Goal: Task Accomplishment & Management: Use online tool/utility

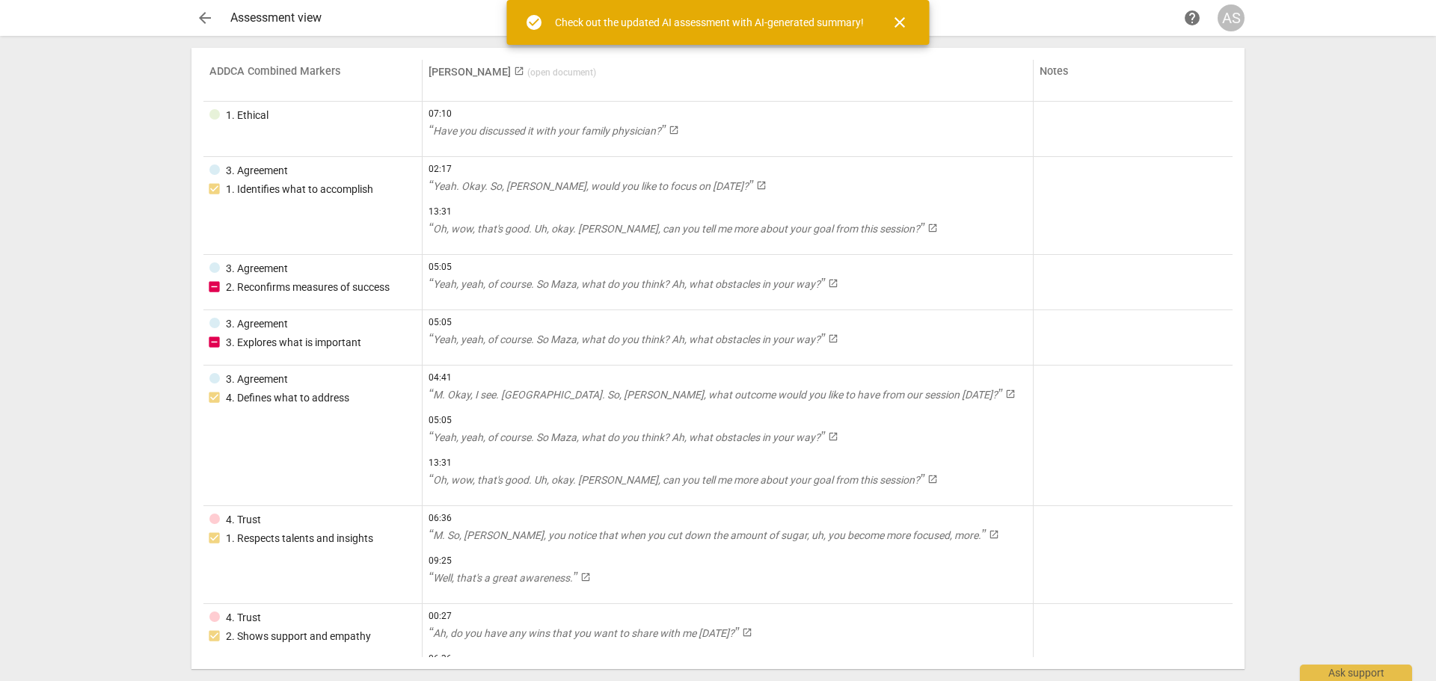
click at [923, 16] on div "check_circle Check out the updated AI assessment with AI-generated summary! clo…" at bounding box center [718, 22] width 423 height 45
drag, startPoint x: 857, startPoint y: 21, endPoint x: 896, endPoint y: 23, distance: 39.0
click at [865, 22] on div "check_circle Check out the updated AI assessment with AI-generated summary! clo…" at bounding box center [718, 22] width 423 height 45
click at [897, 23] on span "close" at bounding box center [900, 22] width 18 height 18
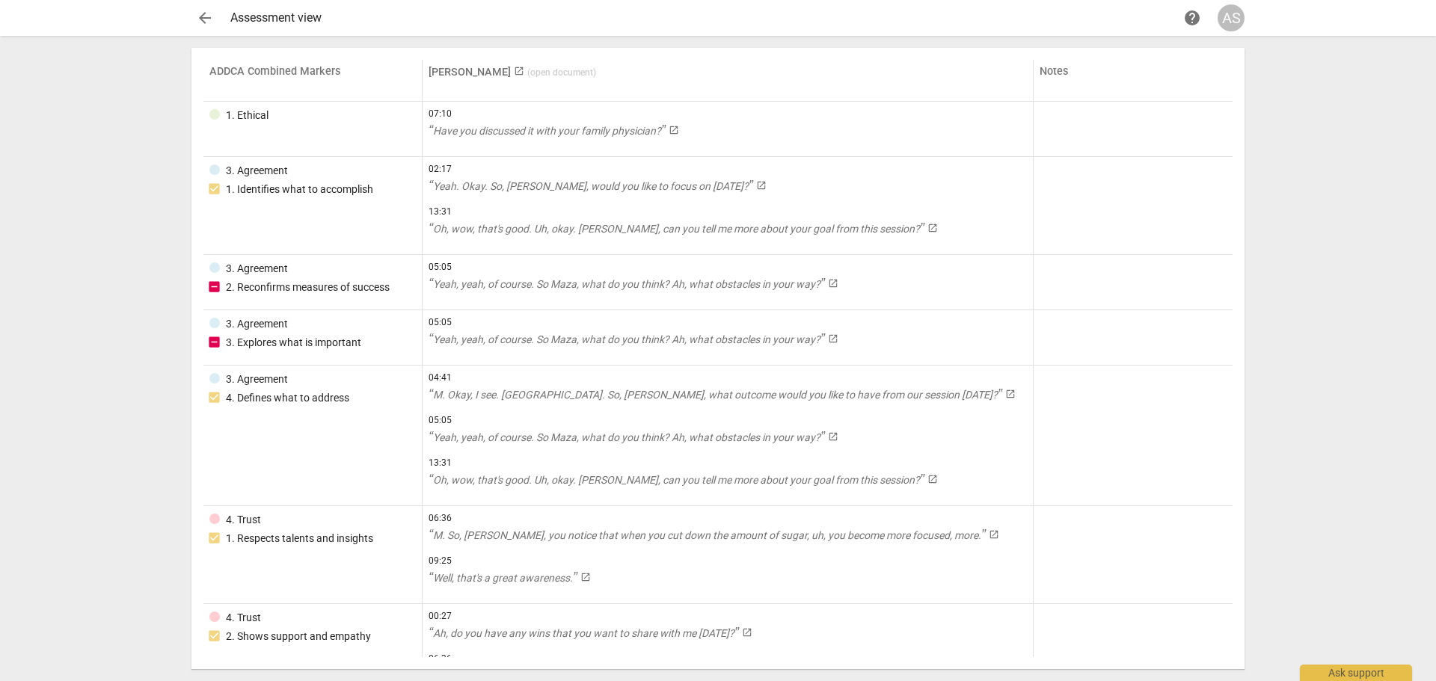
click at [200, 14] on span "arrow_back" at bounding box center [205, 18] width 18 height 18
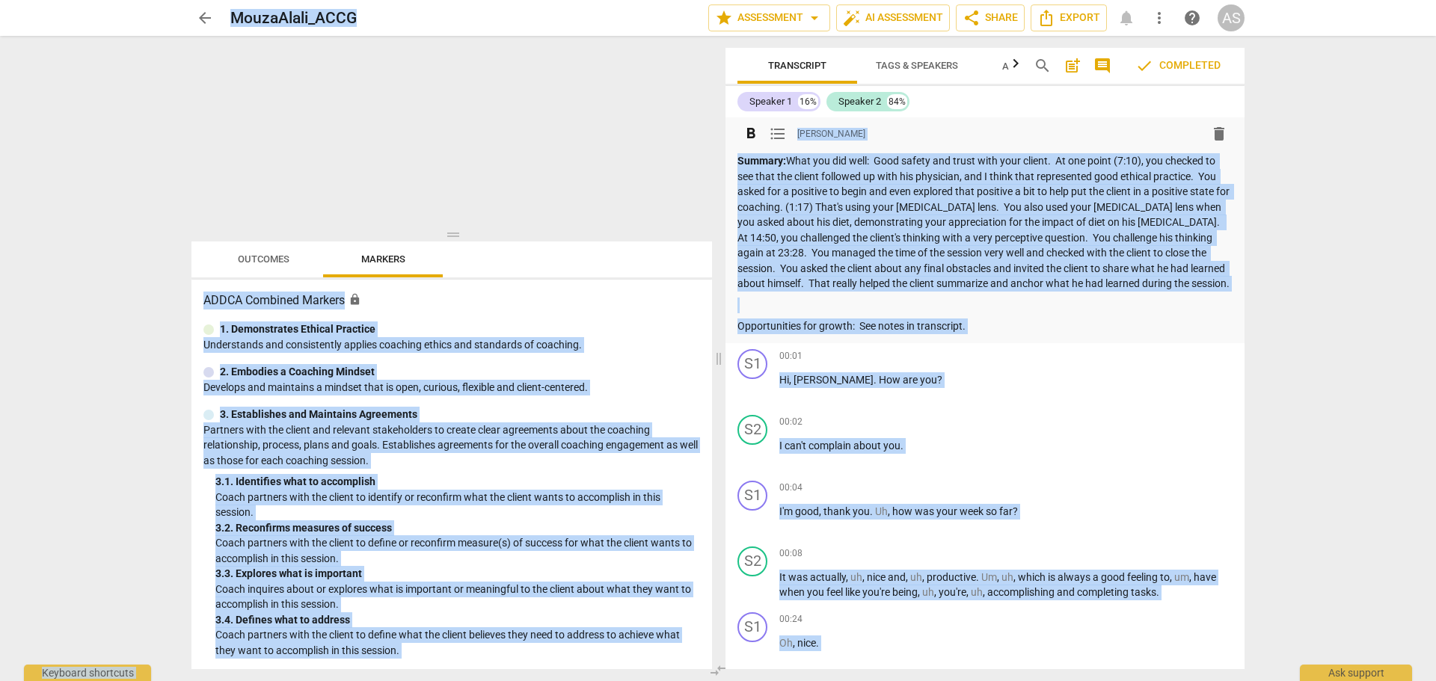
click at [957, 211] on p "Summary: What you did well: Good safety and trust with your client. At one poin…" at bounding box center [985, 222] width 495 height 138
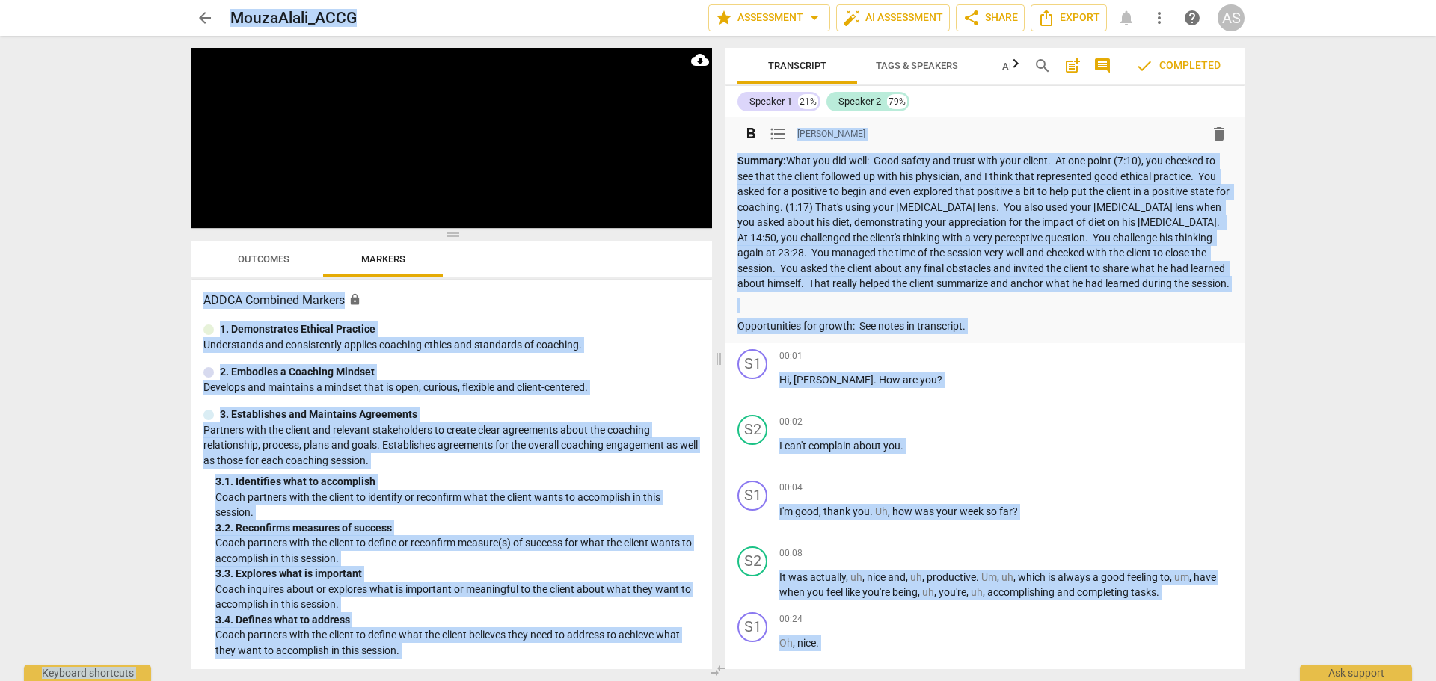
click at [813, 184] on p "Summary: What you did well: Good safety and trust with your client. At one poin…" at bounding box center [985, 222] width 495 height 138
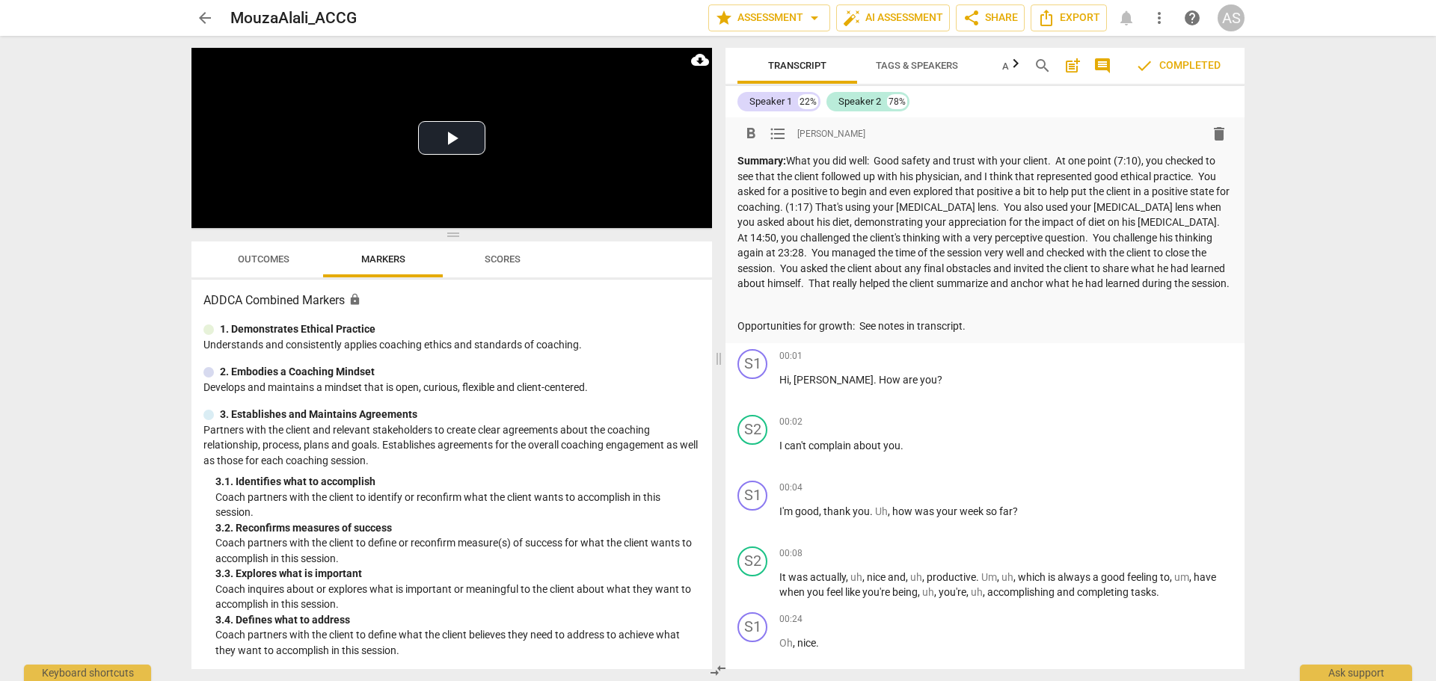
click at [739, 157] on strong "Summary:" at bounding box center [762, 161] width 49 height 12
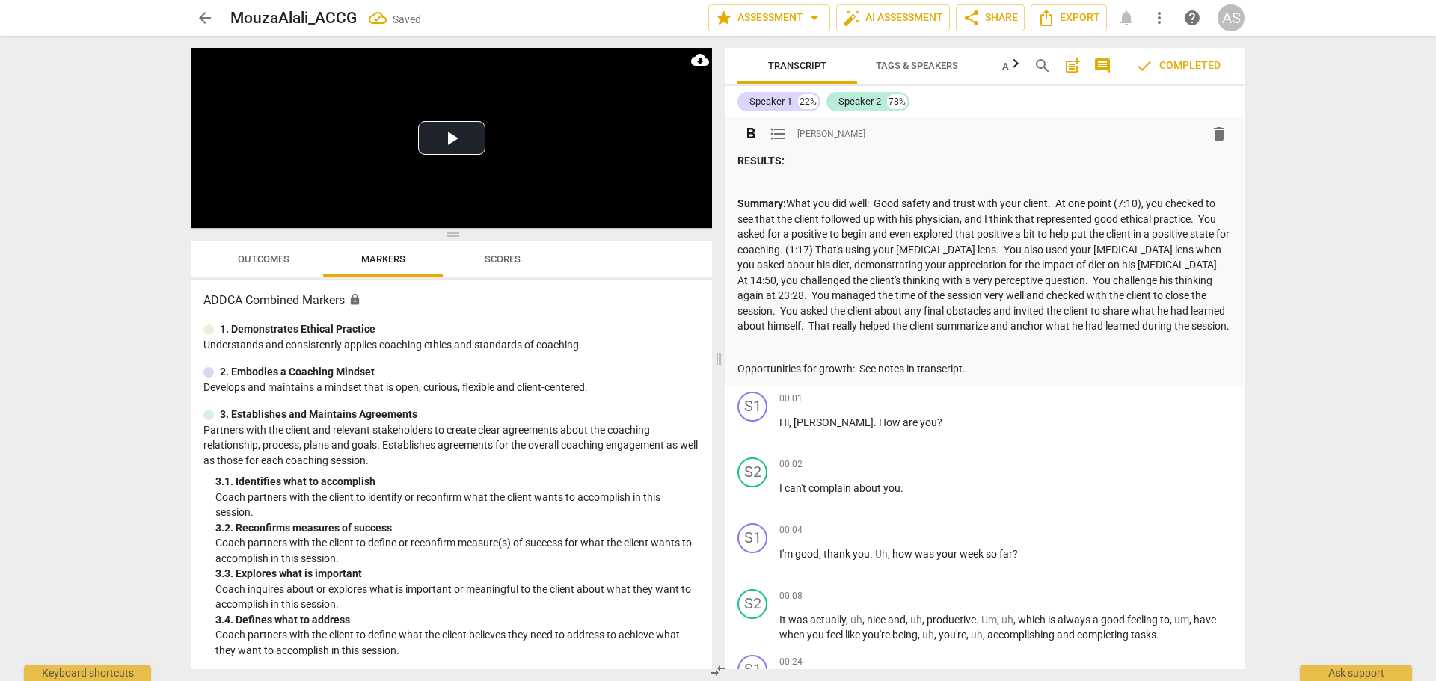
click at [768, 200] on strong "Summary:" at bounding box center [762, 203] width 49 height 12
click at [791, 175] on p at bounding box center [985, 183] width 495 height 16
click at [805, 168] on p "RESULTS:" at bounding box center [985, 161] width 495 height 16
click at [861, 169] on div "RESULTS: SUMMARY: What you did well: Good safety and trust with your client. At…" at bounding box center [985, 265] width 495 height 224
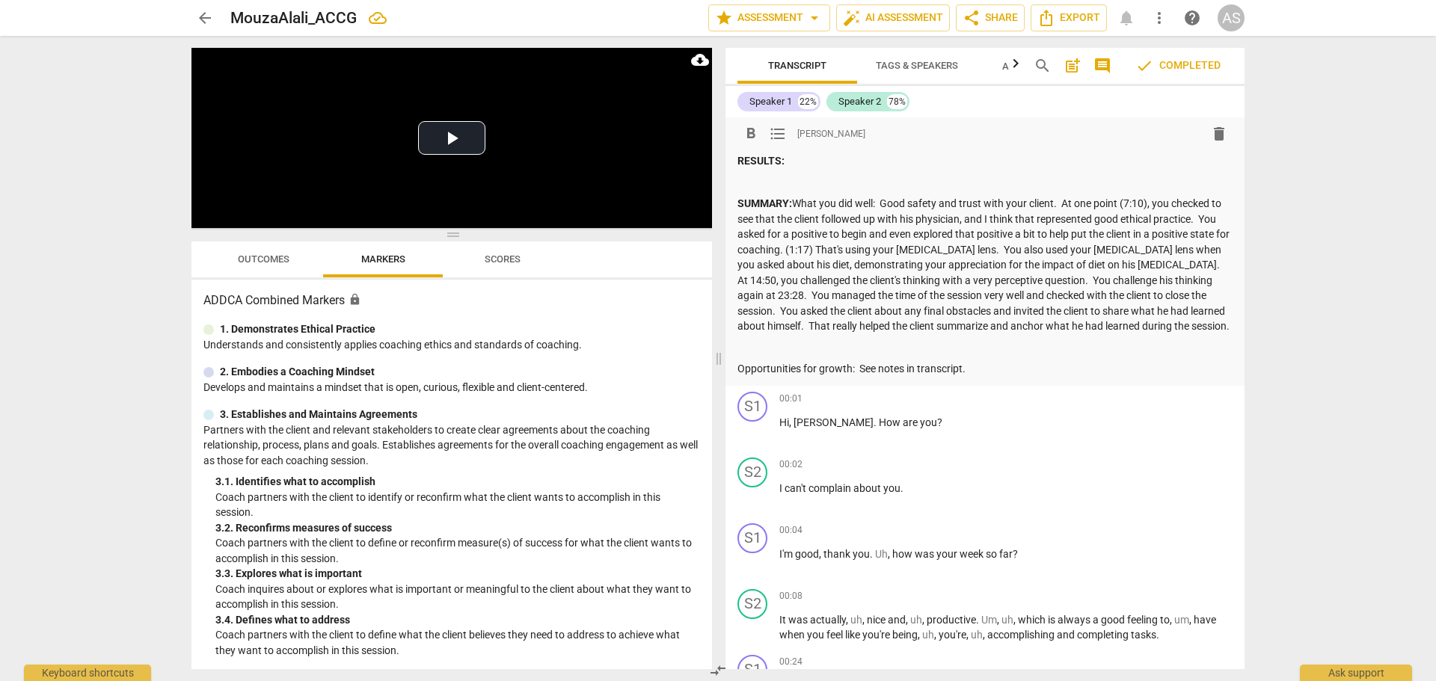
click at [861, 158] on p "RESULTS:" at bounding box center [985, 161] width 495 height 16
click at [895, 165] on p "RESULTS: Mouza," at bounding box center [985, 161] width 495 height 16
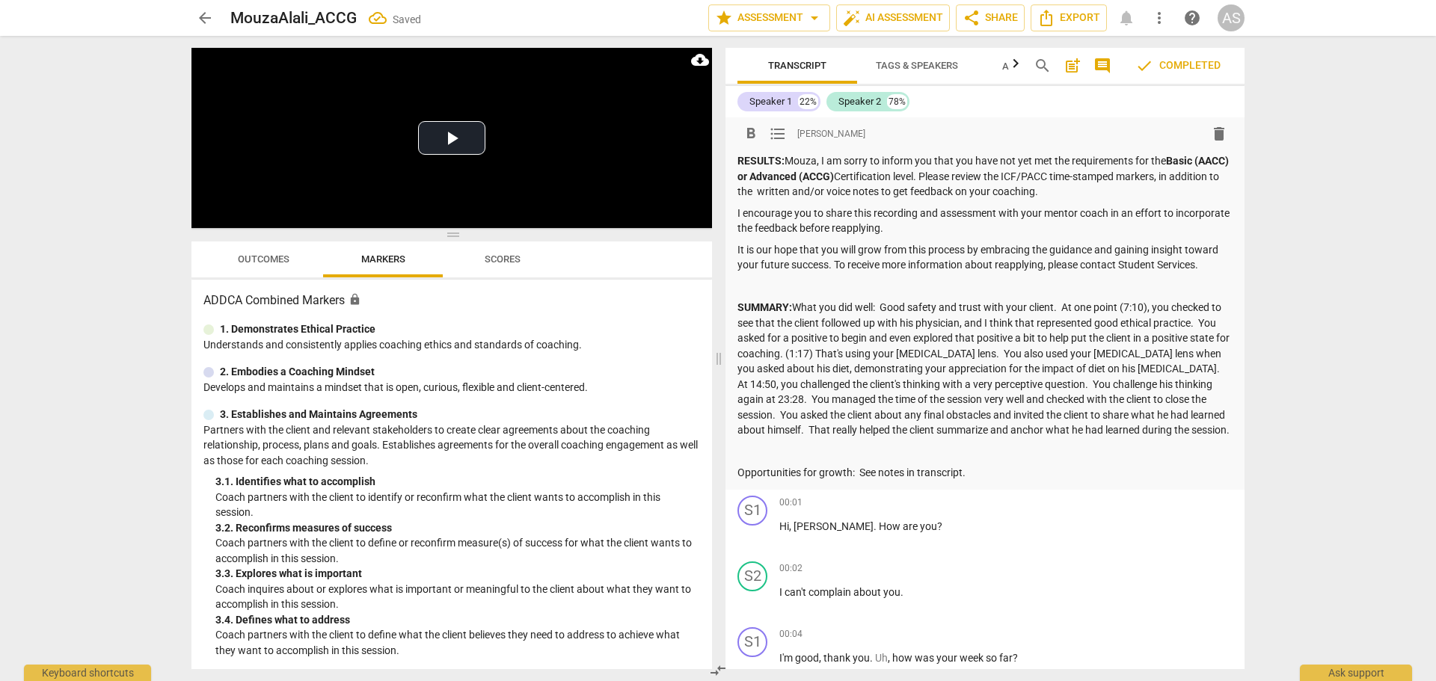
click at [791, 176] on strong "Basic (AACC) or Advanced (ACCG)" at bounding box center [985, 169] width 494 height 28
click at [780, 173] on p "RESULTS: Mouza, I am sorry to inform you that you have not yet met the requirem…" at bounding box center [985, 176] width 495 height 46
click at [875, 200] on div "RESULTS: Mouza, I am sorry to inform you that you have not yet met the requirem…" at bounding box center [985, 317] width 495 height 328
click at [1189, 266] on p "It is our hope that you will grow from this process by embracing the guidance a…" at bounding box center [985, 257] width 495 height 31
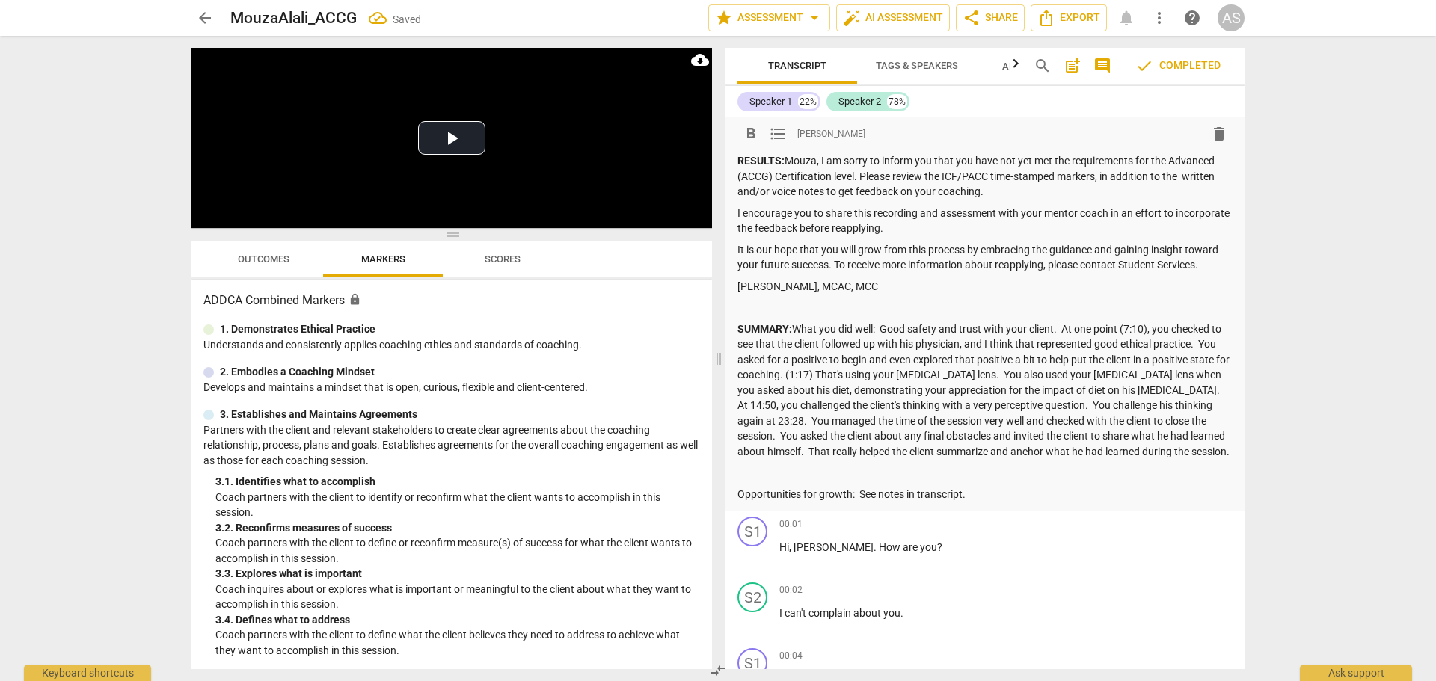
click at [799, 325] on p "SUMMARY: What you did well: Good safety and trust with your client. At one poin…" at bounding box center [985, 391] width 495 height 138
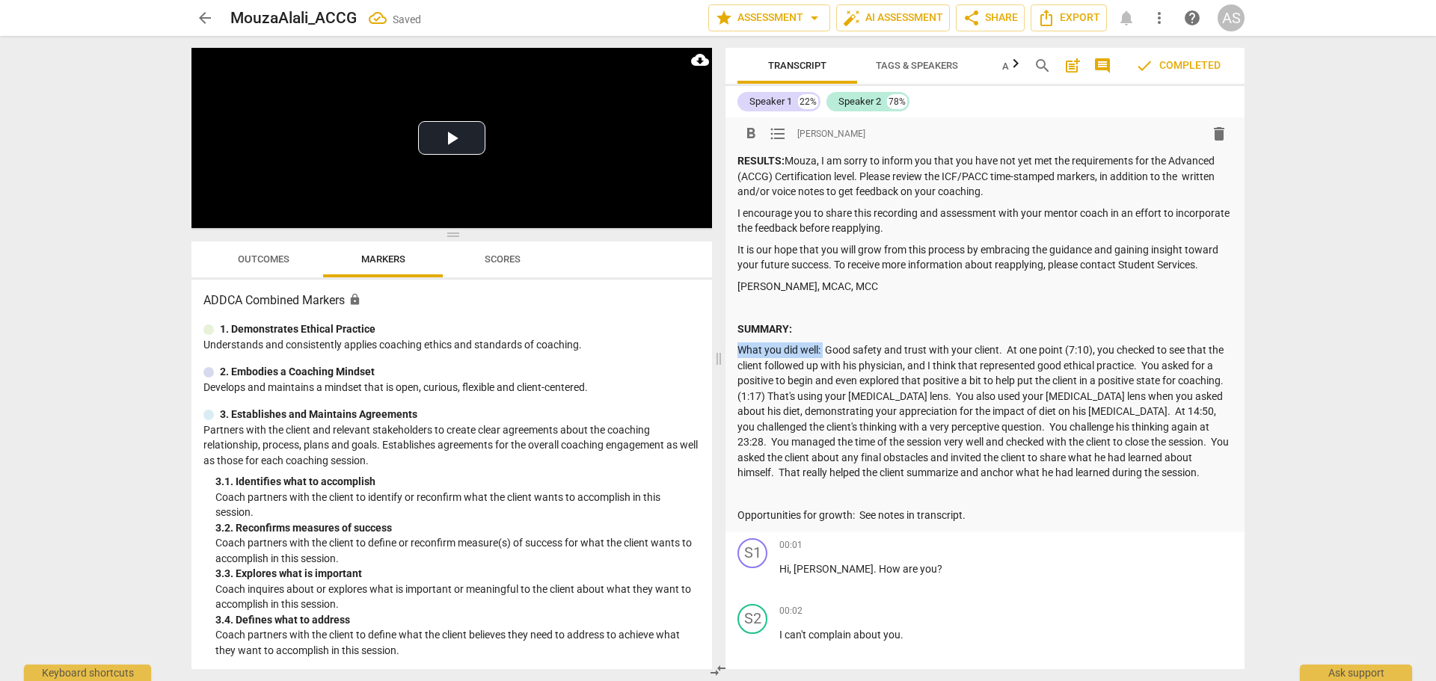
click at [824, 349] on p "What you did well: Good safety and trust with your client. At one point (7:10),…" at bounding box center [985, 412] width 495 height 138
click at [829, 488] on p at bounding box center [985, 495] width 495 height 16
drag, startPoint x: 853, startPoint y: 513, endPoint x: 731, endPoint y: 520, distance: 122.1
click at [731, 520] on div "format_bold format_list_bulleted Barbara Luther delete RESULTS: Mouza, I am sor…" at bounding box center [985, 324] width 519 height 415
click at [922, 438] on p "What you did well: Good safety and trust with your client. At one point (7:10),…" at bounding box center [985, 412] width 495 height 138
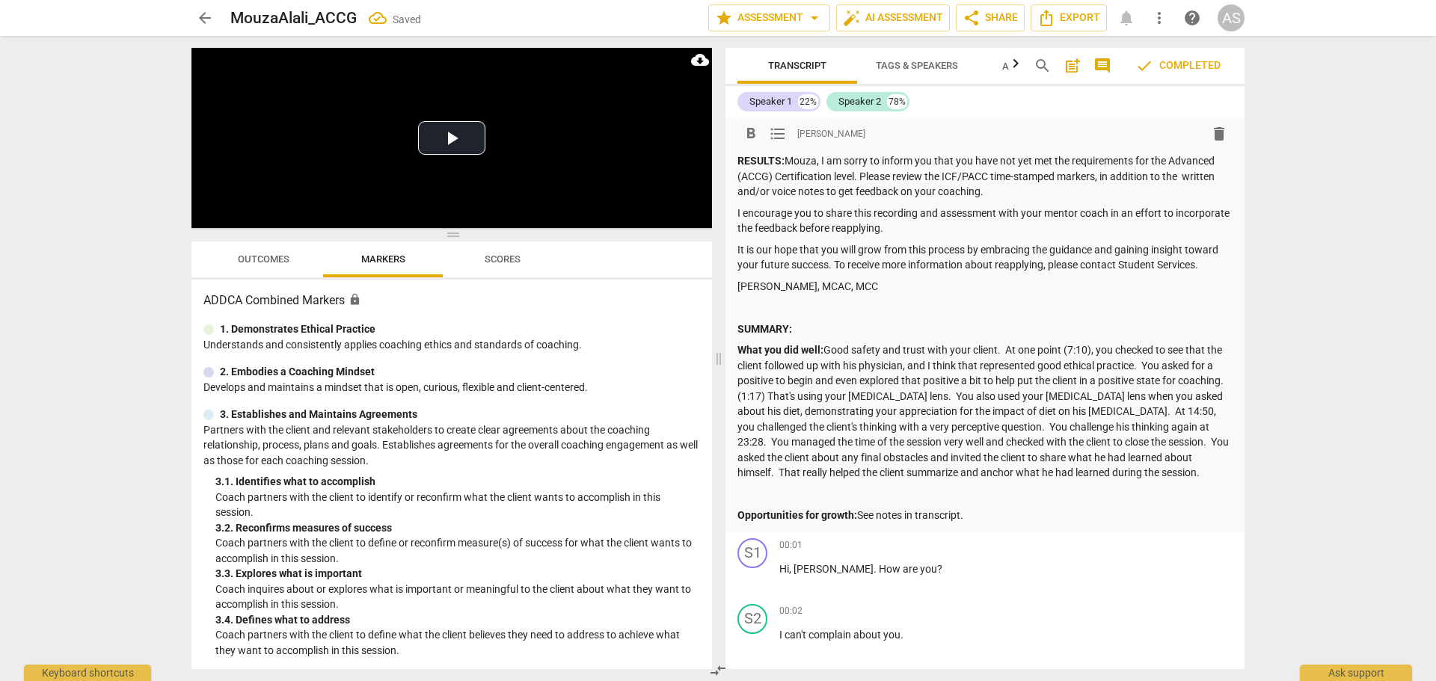
drag, startPoint x: 886, startPoint y: 478, endPoint x: 884, endPoint y: 486, distance: 7.6
click at [886, 479] on p "What you did well: Good safety and trust with your client. At one point (7:10),…" at bounding box center [985, 412] width 495 height 138
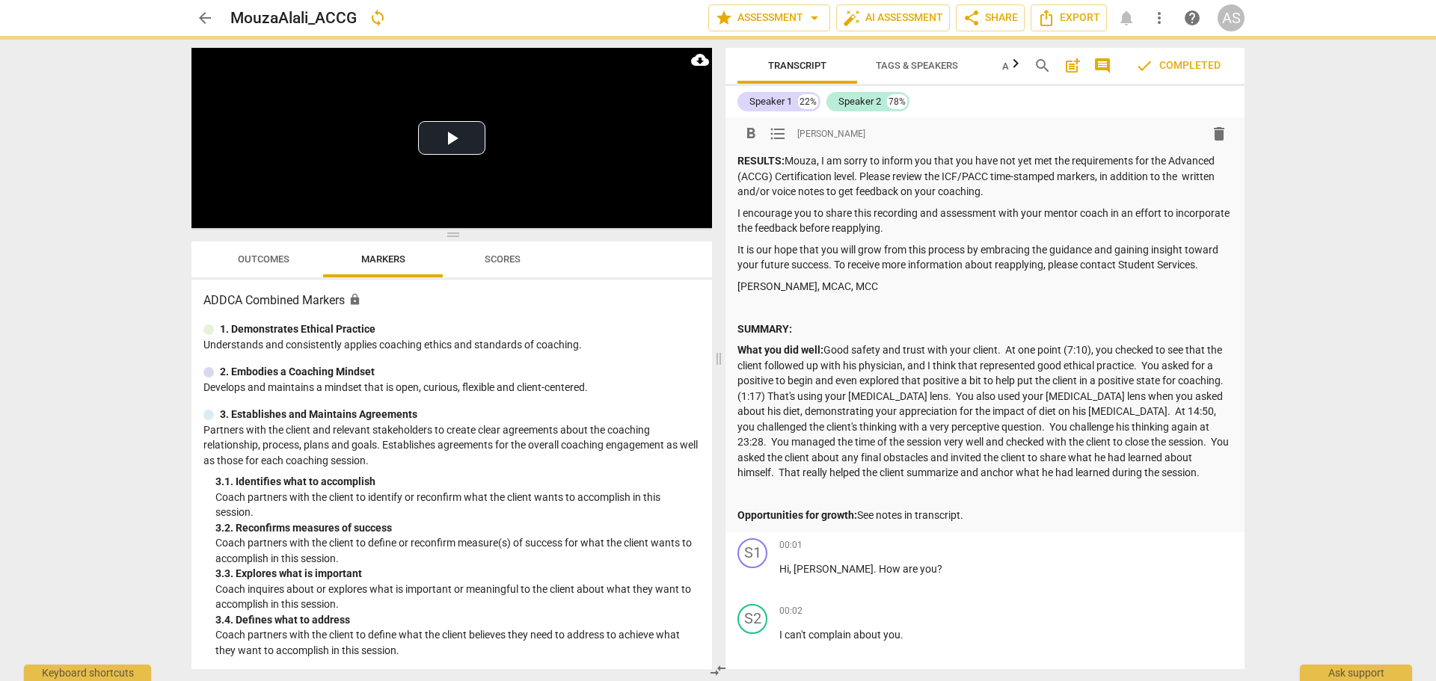
click at [884, 497] on p at bounding box center [985, 495] width 495 height 16
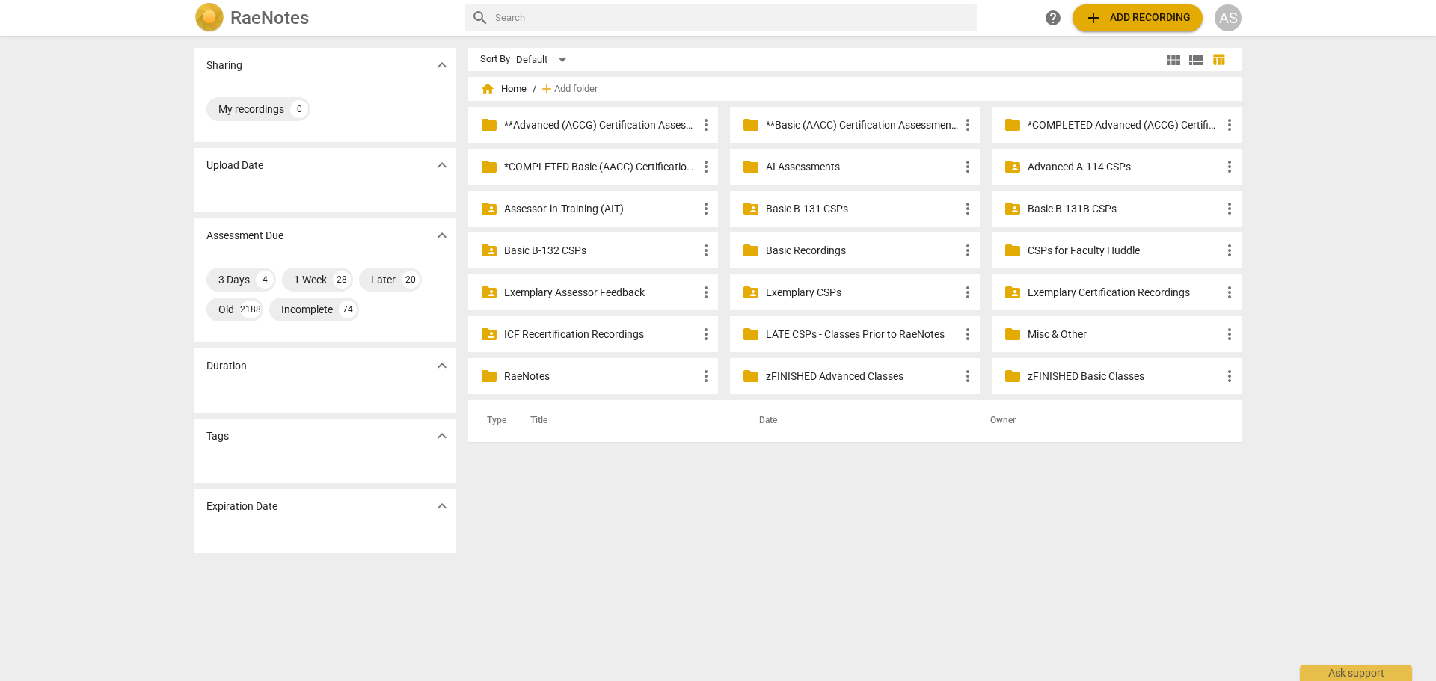
click at [824, 125] on p "**Basic (AACC) Certification Assessments" at bounding box center [862, 125] width 193 height 16
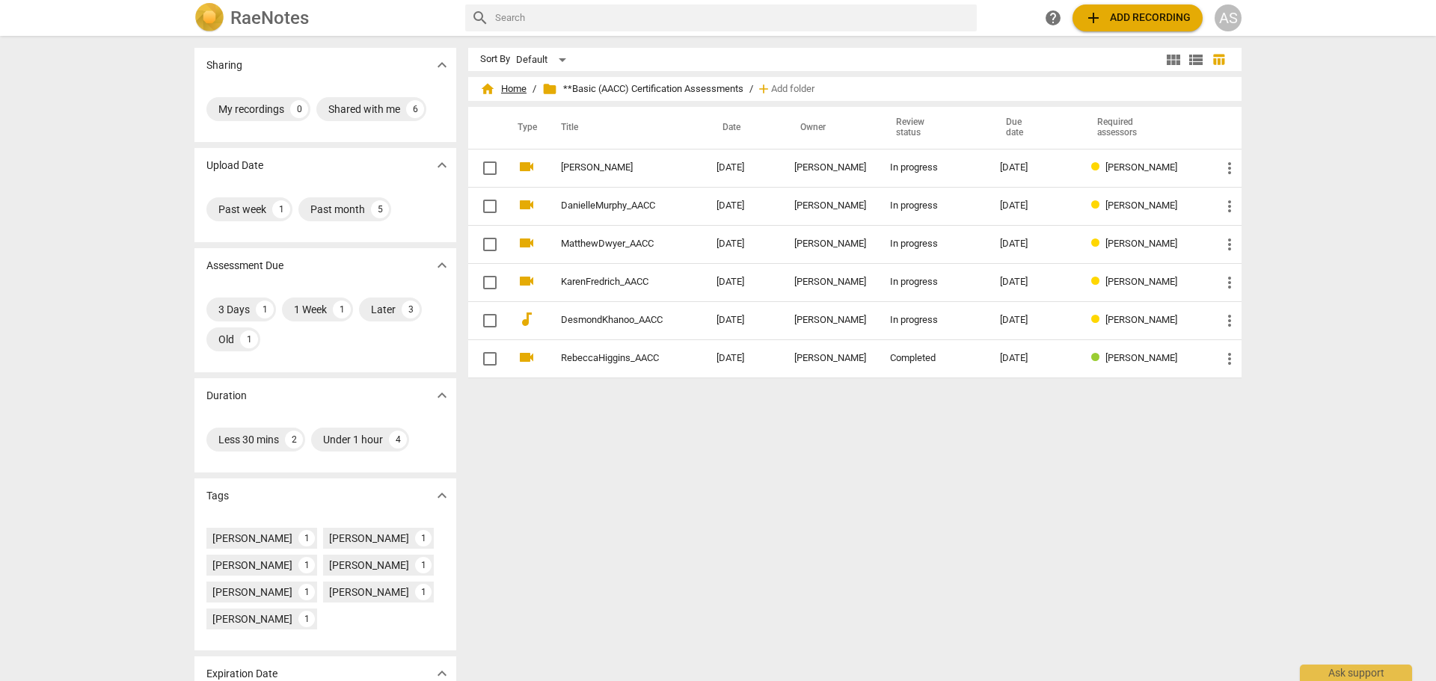
click at [512, 89] on span "home Home" at bounding box center [503, 89] width 46 height 15
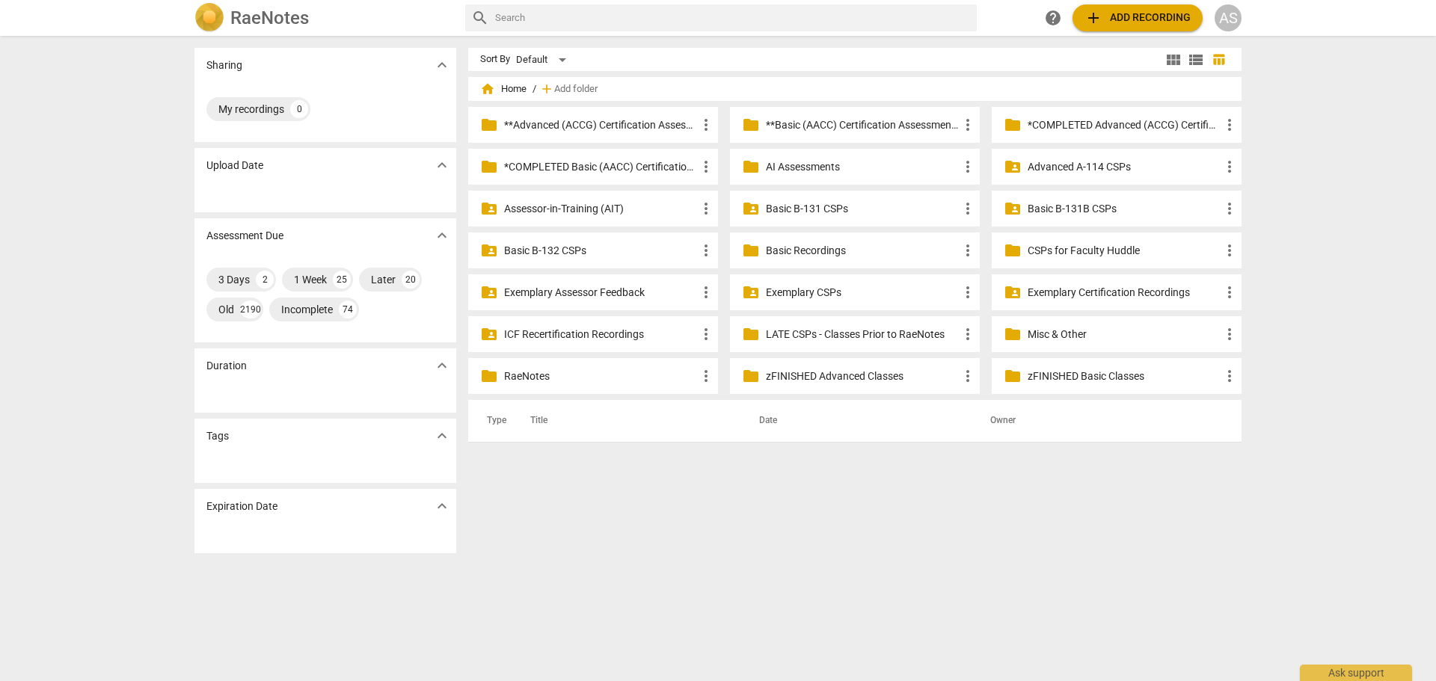
click at [602, 119] on p "**Advanced (ACCG) Certification Assessments" at bounding box center [600, 125] width 193 height 16
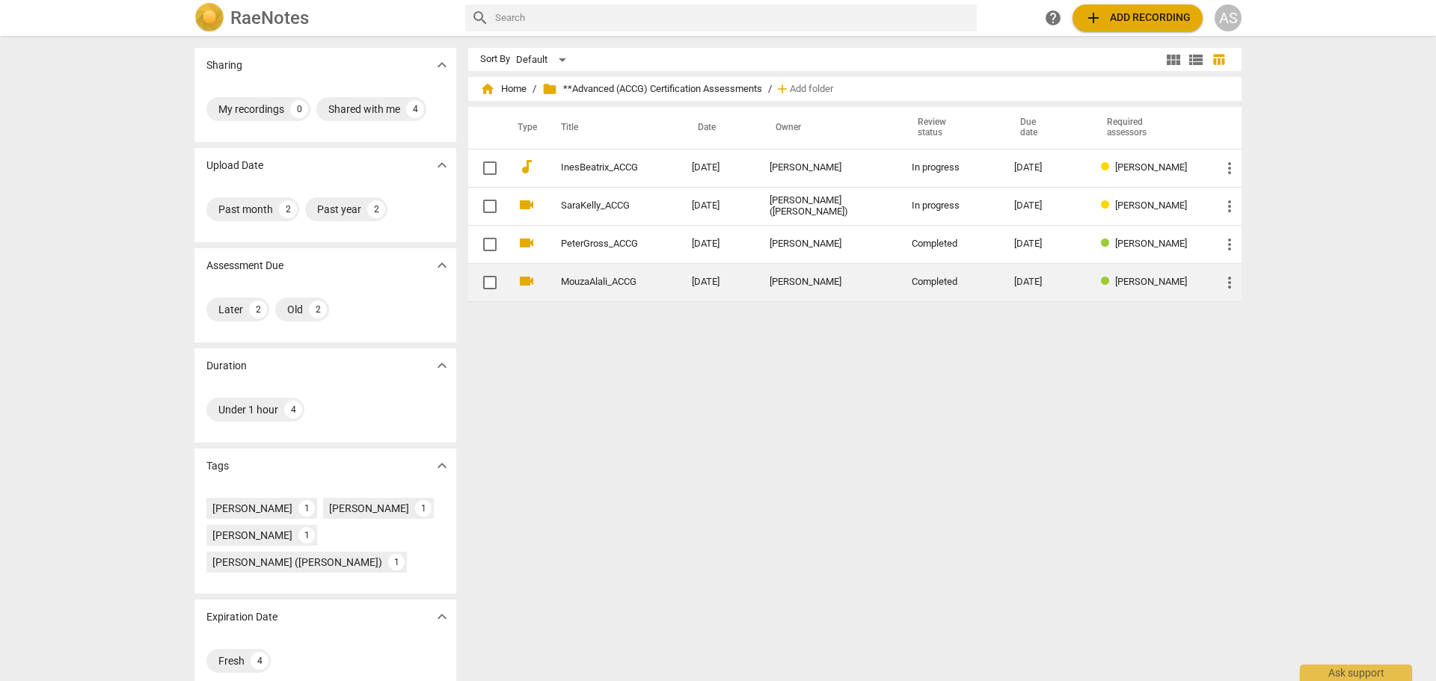
click at [735, 287] on td "[DATE]" at bounding box center [719, 282] width 78 height 38
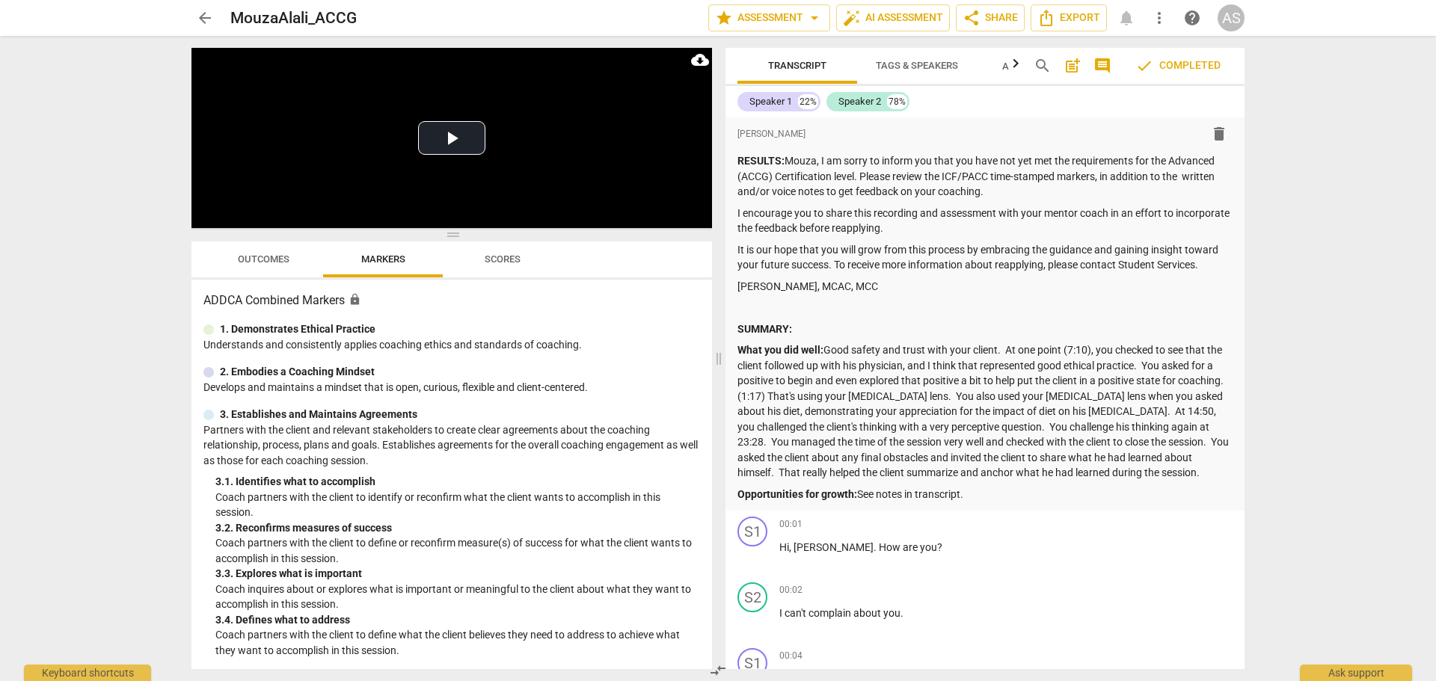
click at [206, 12] on span "arrow_back" at bounding box center [205, 18] width 18 height 18
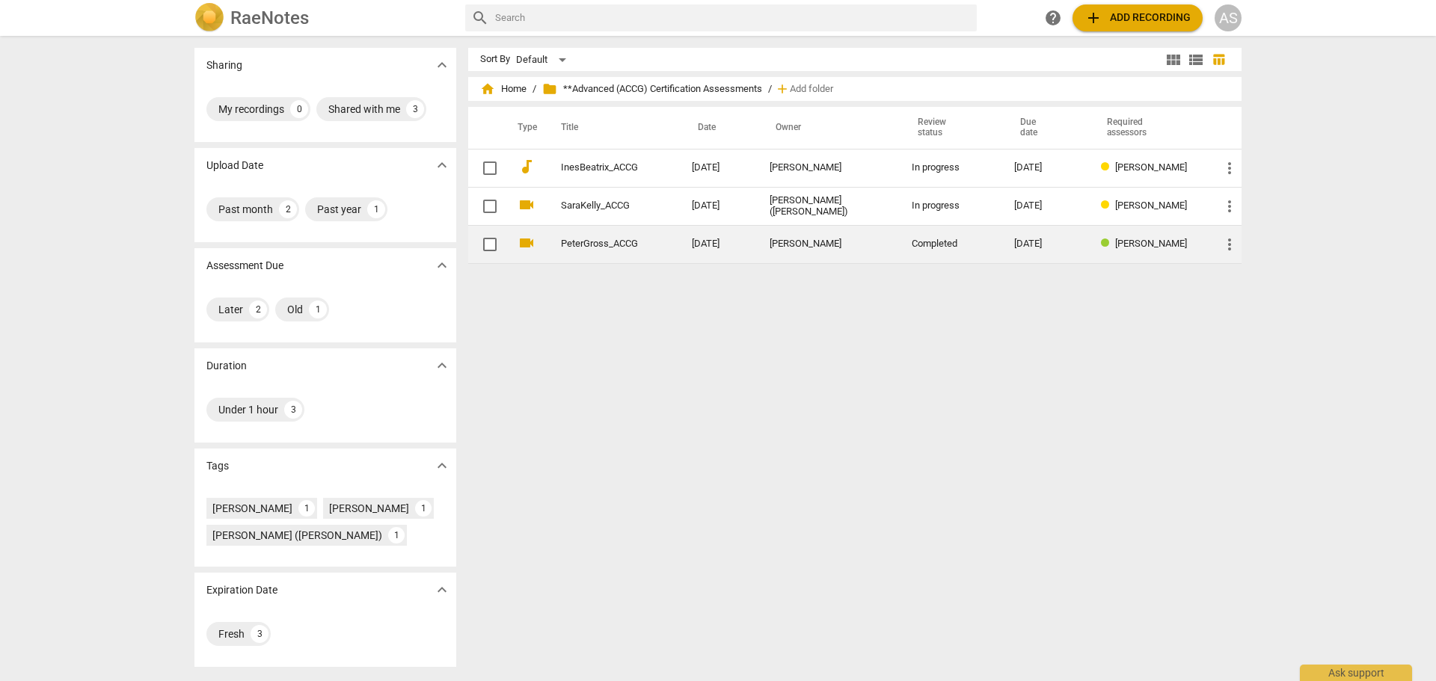
click at [675, 236] on td "PeterGross_ACCG" at bounding box center [611, 244] width 137 height 38
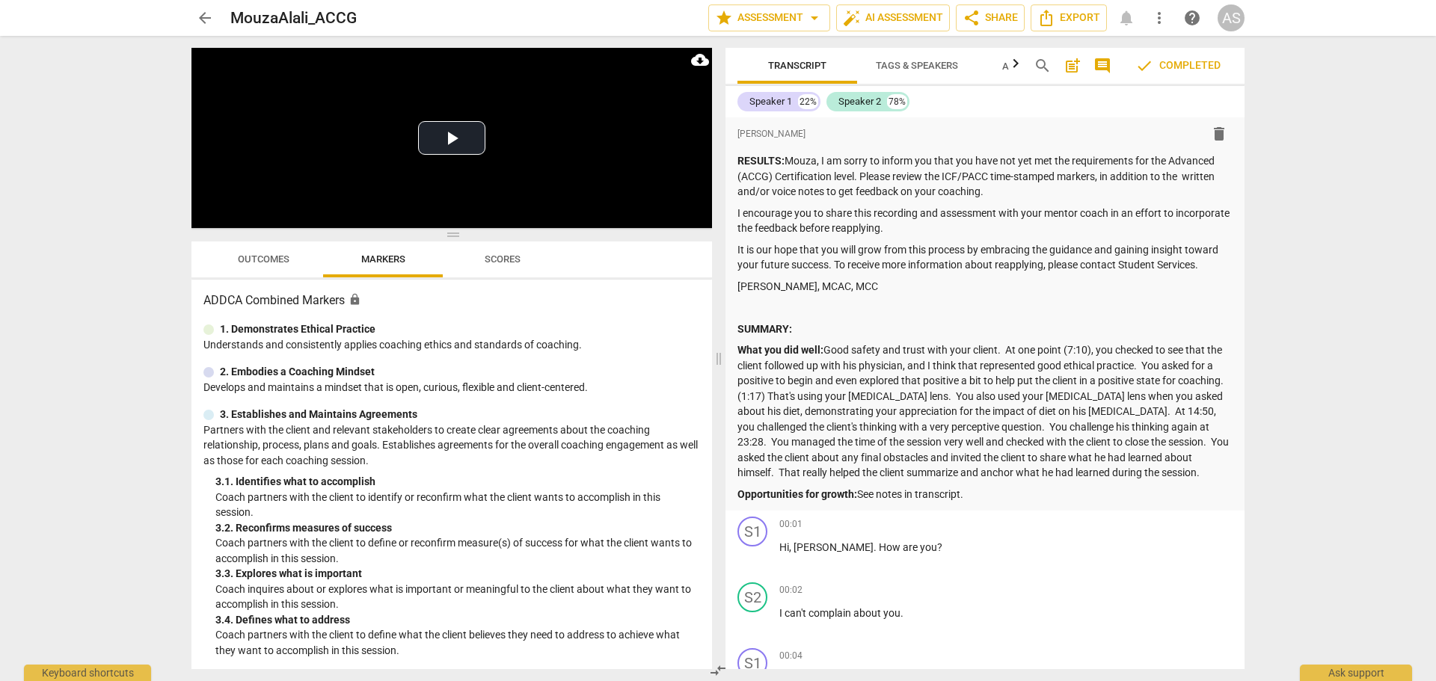
click at [215, 25] on span "arrow_back" at bounding box center [205, 18] width 27 height 18
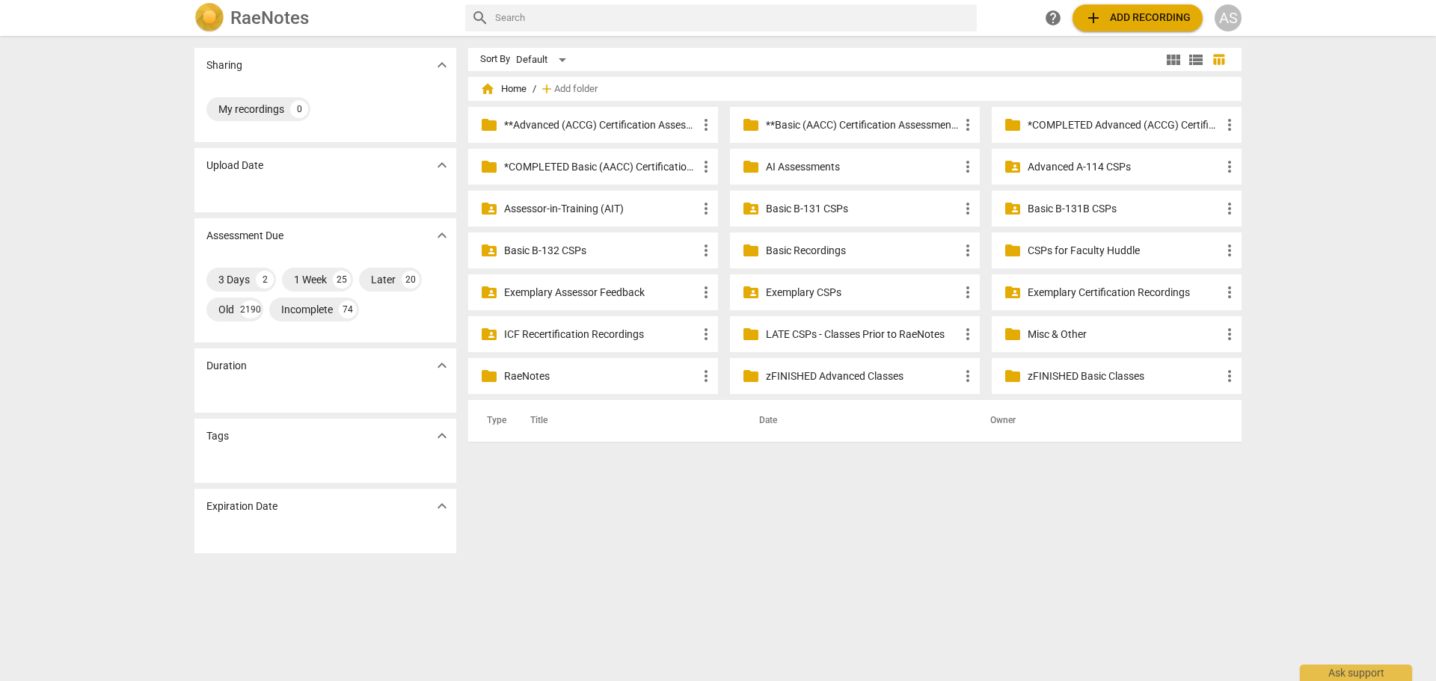
drag, startPoint x: 653, startPoint y: 121, endPoint x: 658, endPoint y: 127, distance: 8.0
click at [653, 120] on p "**Advanced (ACCG) Certification Assessments" at bounding box center [600, 125] width 193 height 16
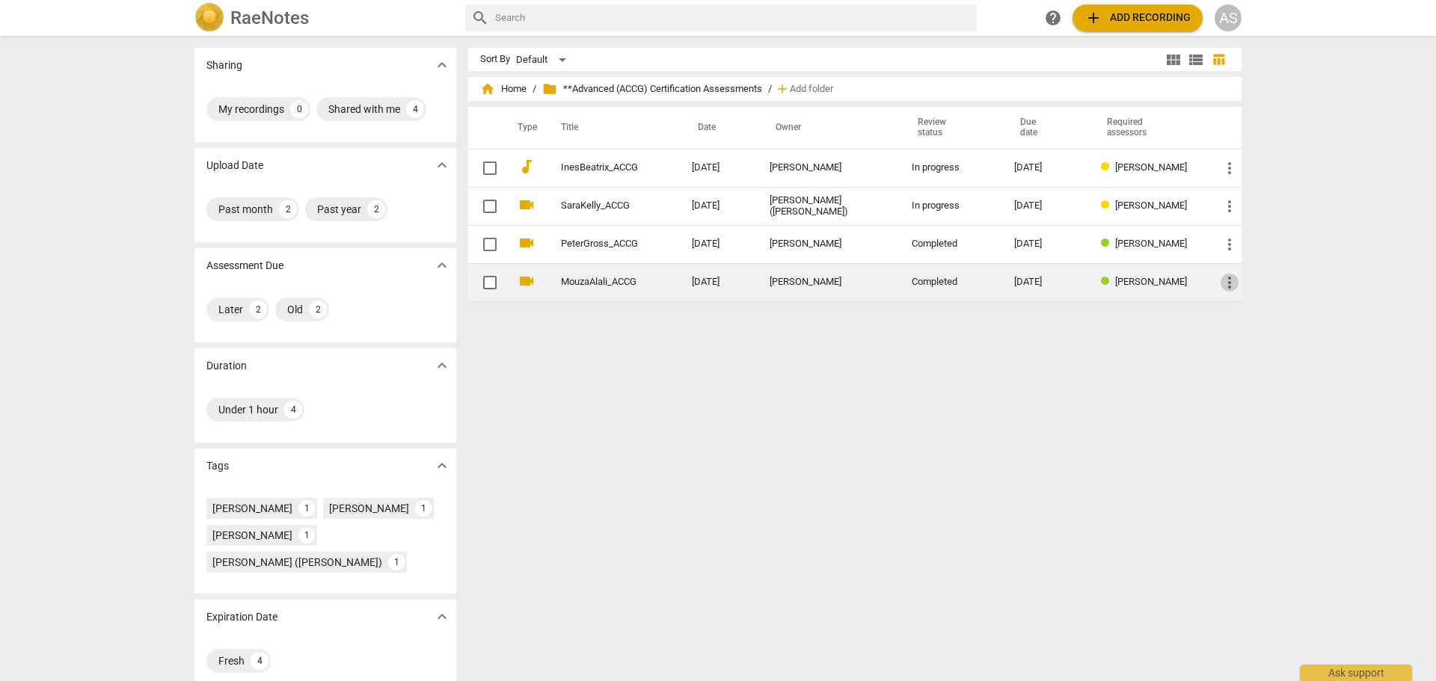
click at [1226, 291] on span "more_vert" at bounding box center [1230, 283] width 18 height 18
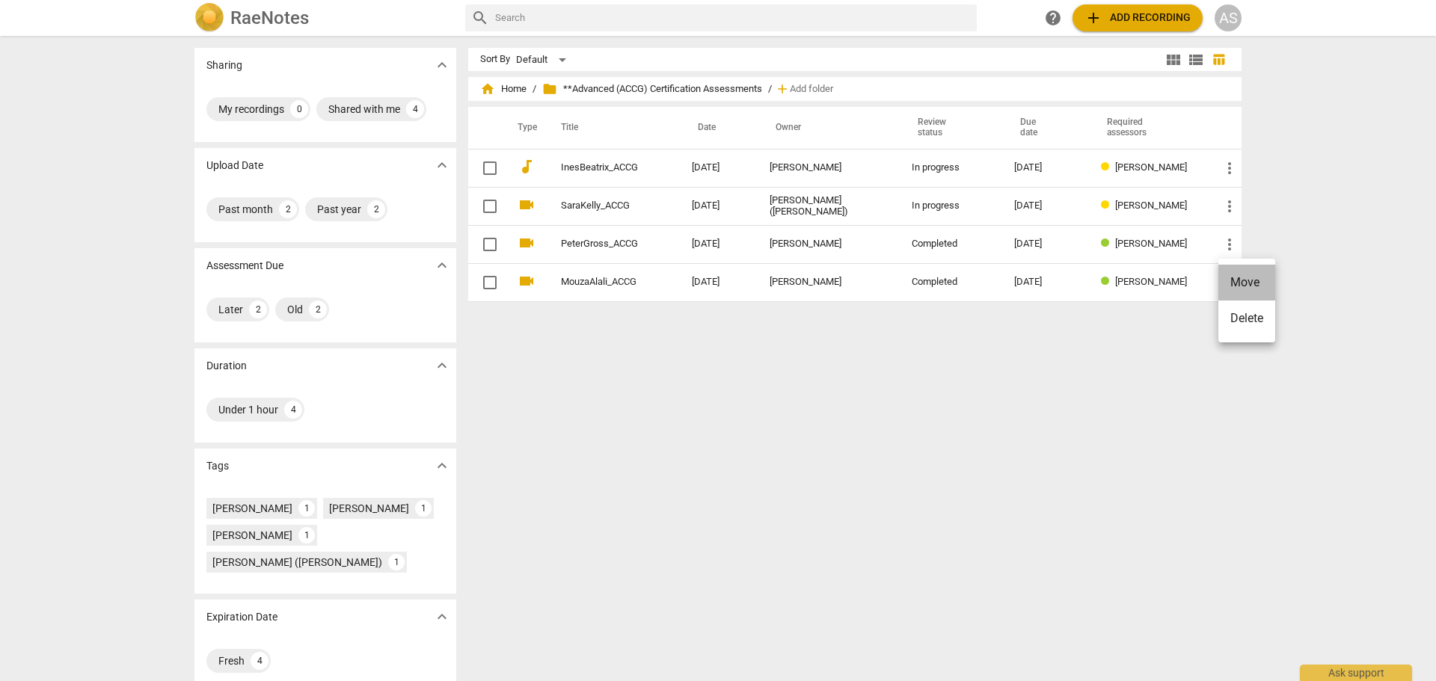
click at [1240, 287] on li "Move" at bounding box center [1247, 283] width 57 height 36
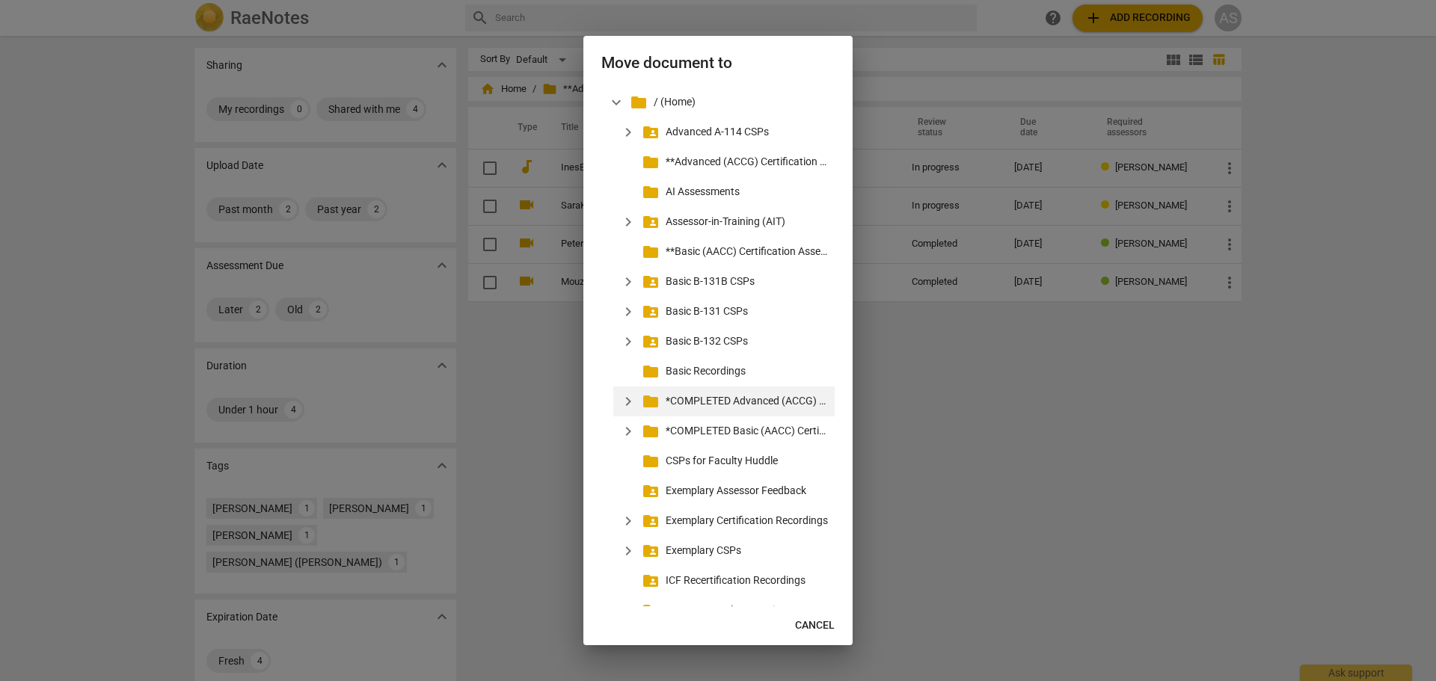
click at [750, 405] on p "*COMPLETED Advanced (ACCG) Certification Assessments" at bounding box center [747, 401] width 163 height 16
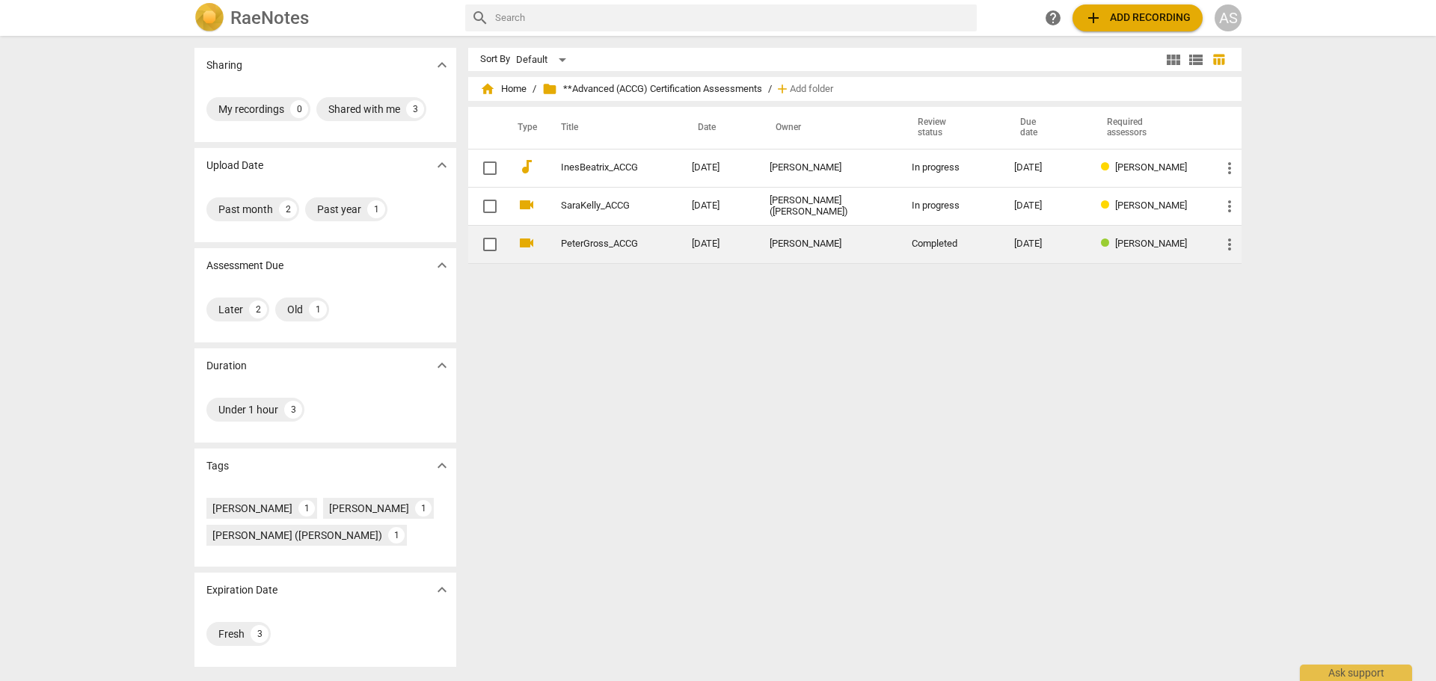
click at [690, 247] on td "[DATE]" at bounding box center [719, 244] width 78 height 38
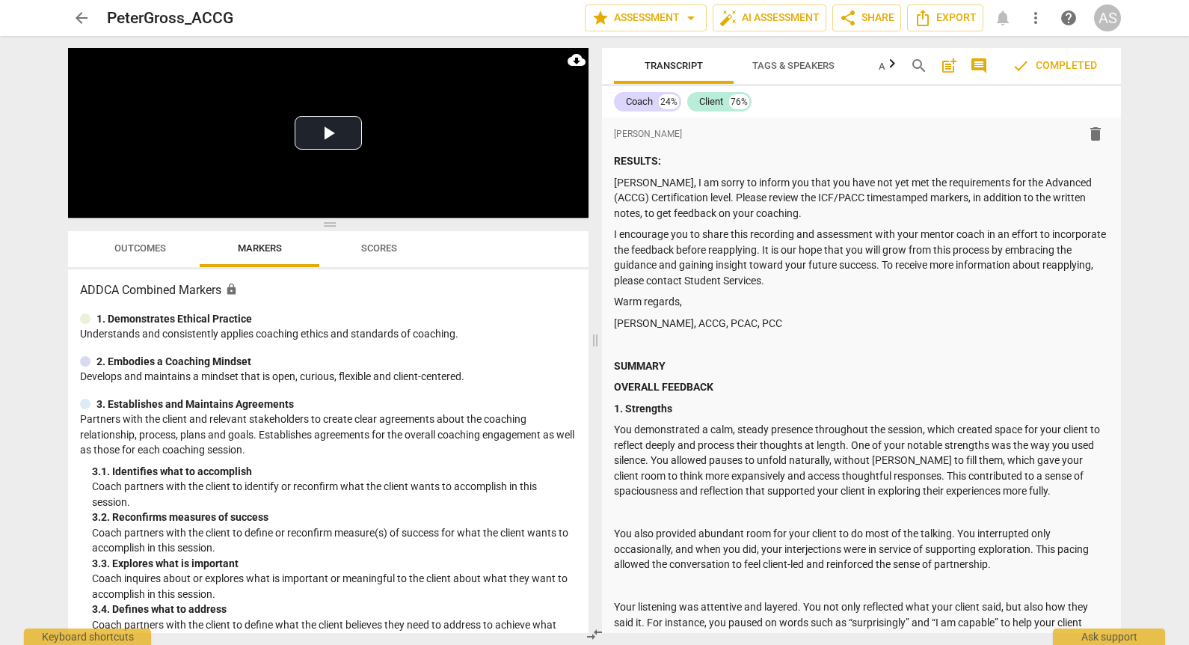
click at [82, 6] on button "arrow_back" at bounding box center [81, 17] width 27 height 27
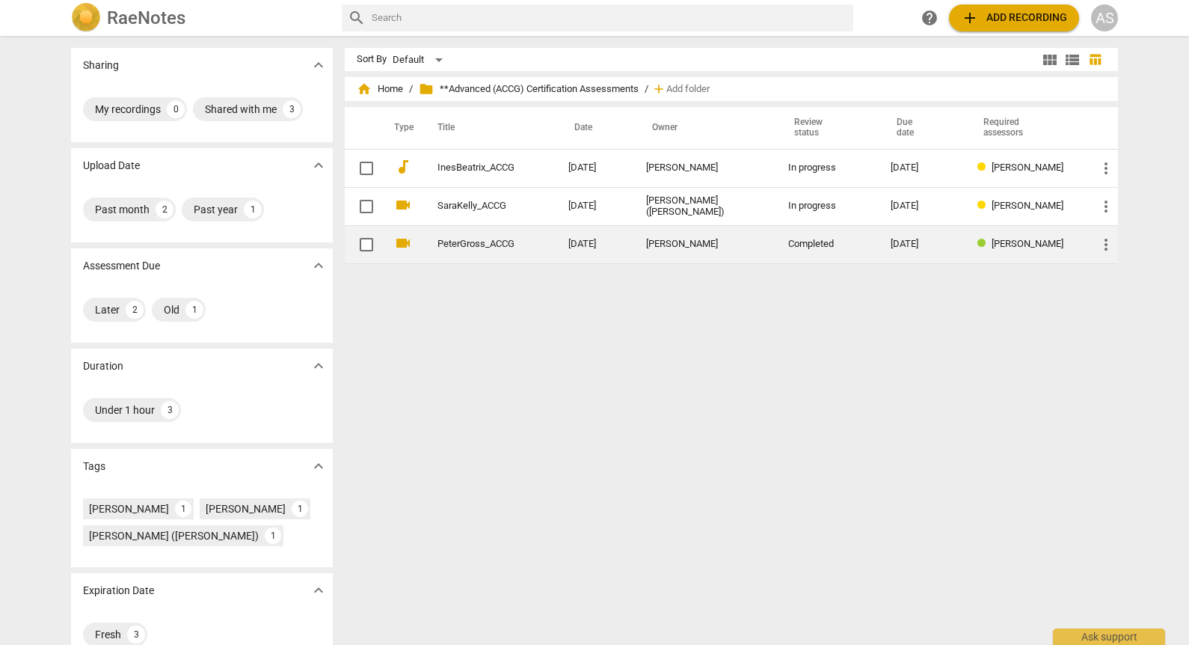
click at [1113, 243] on td "more_vert" at bounding box center [1101, 244] width 33 height 38
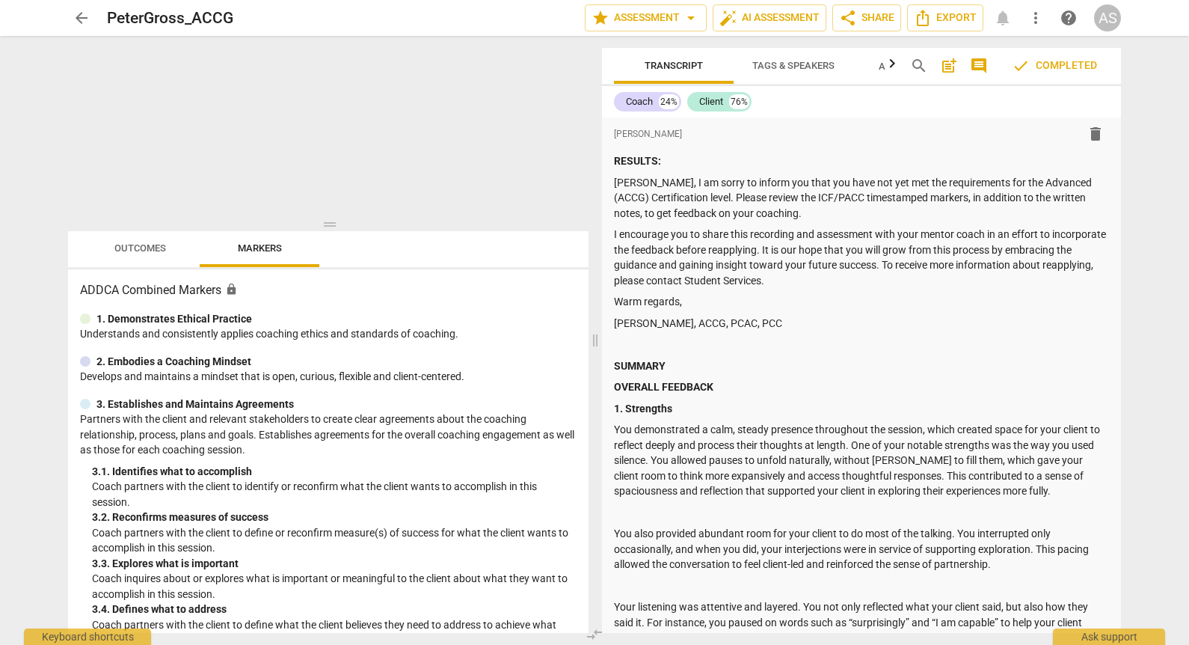
click at [83, 16] on span "arrow_back" at bounding box center [82, 18] width 18 height 18
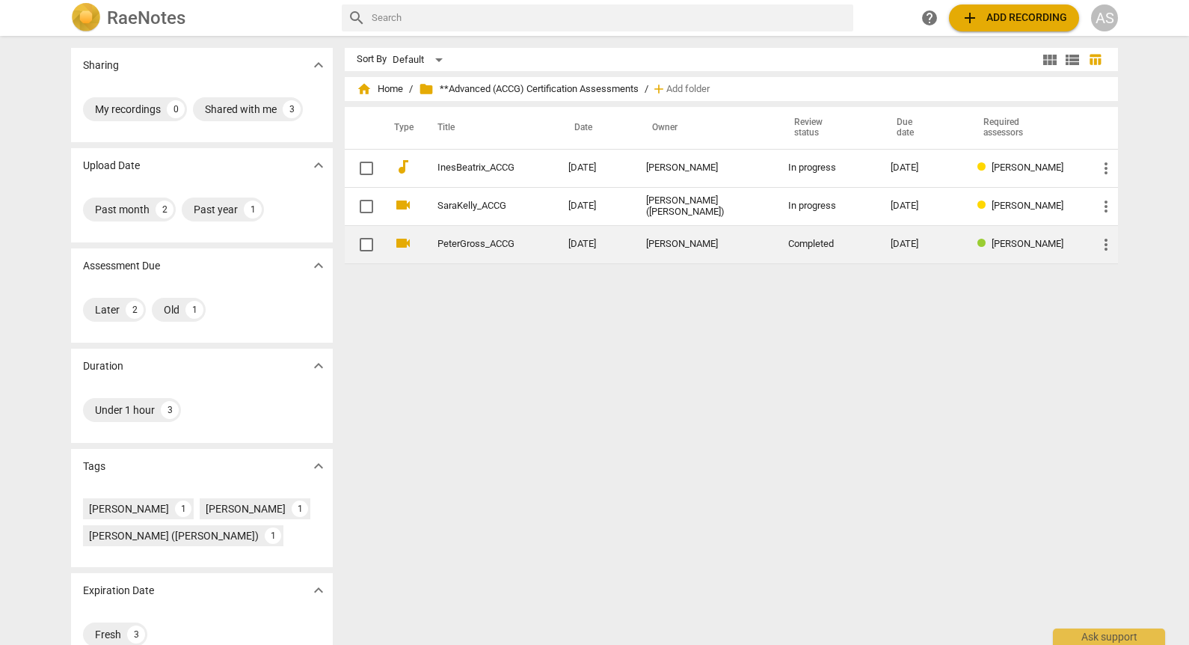
click at [1102, 248] on span "more_vert" at bounding box center [1106, 245] width 18 height 18
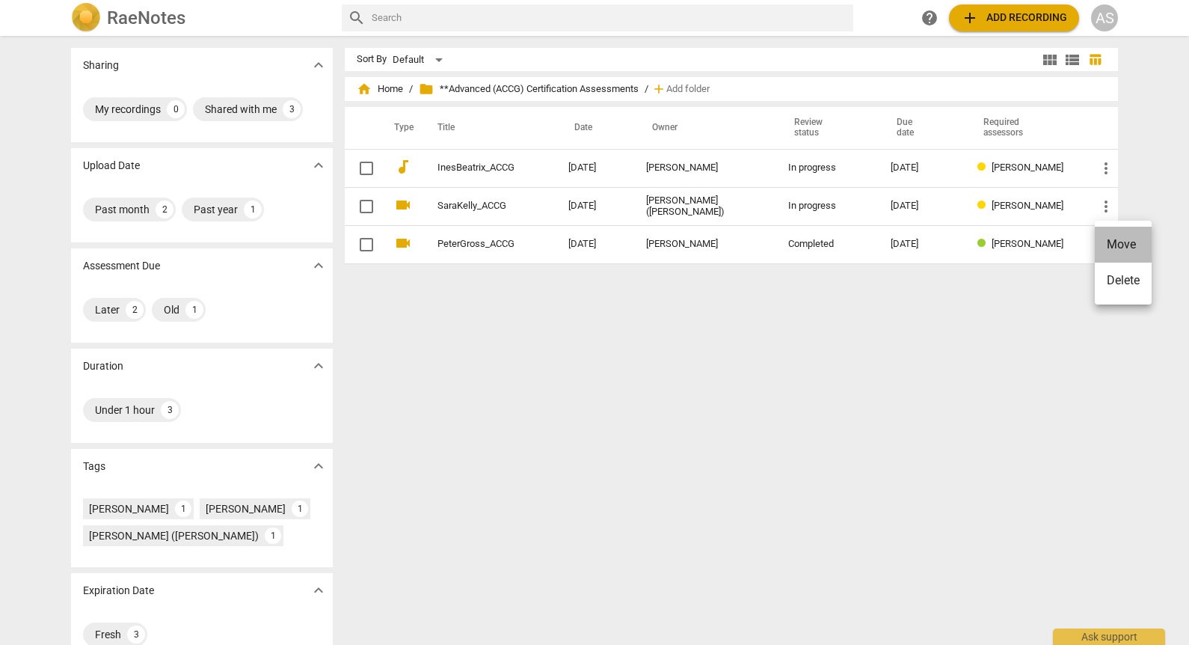
click at [1121, 252] on li "Move" at bounding box center [1123, 245] width 57 height 36
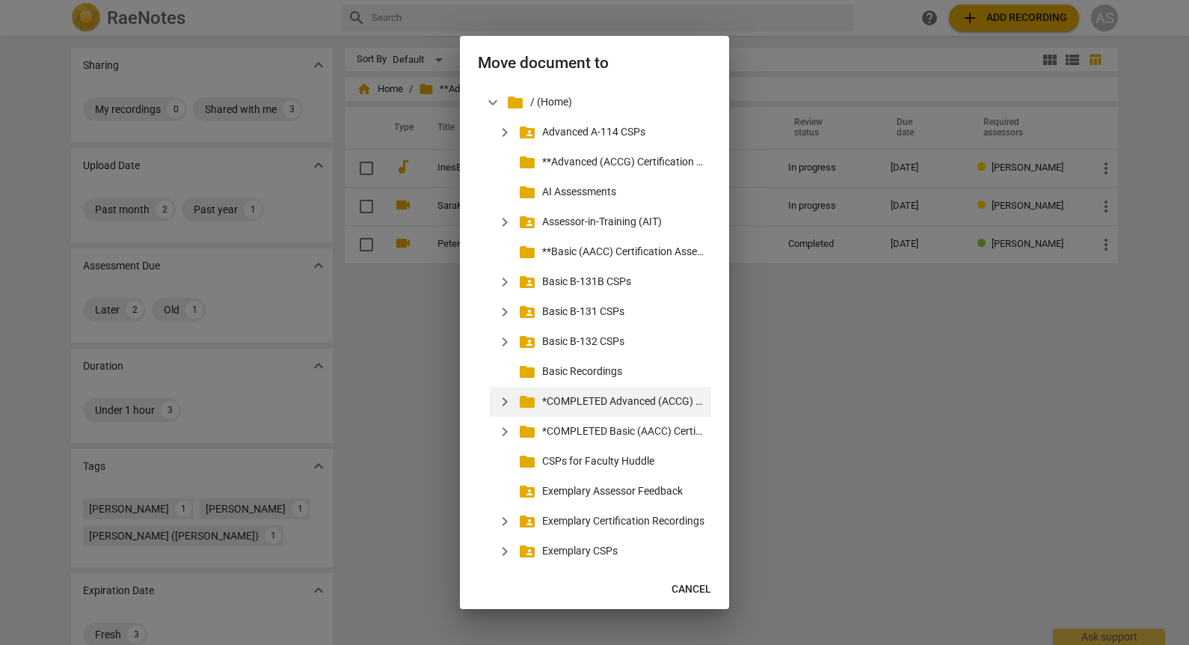
click at [629, 403] on p "*COMPLETED Advanced (ACCG) Certification Assessments" at bounding box center [623, 401] width 163 height 16
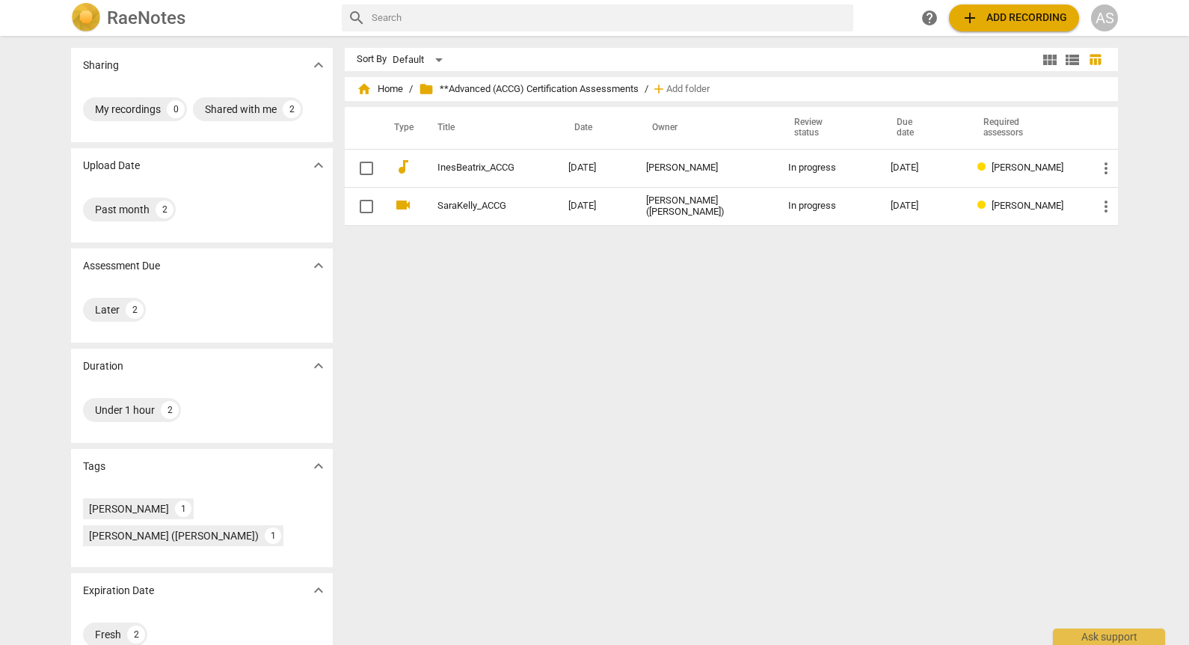
click at [105, 9] on div "RaeNotes" at bounding box center [200, 18] width 259 height 30
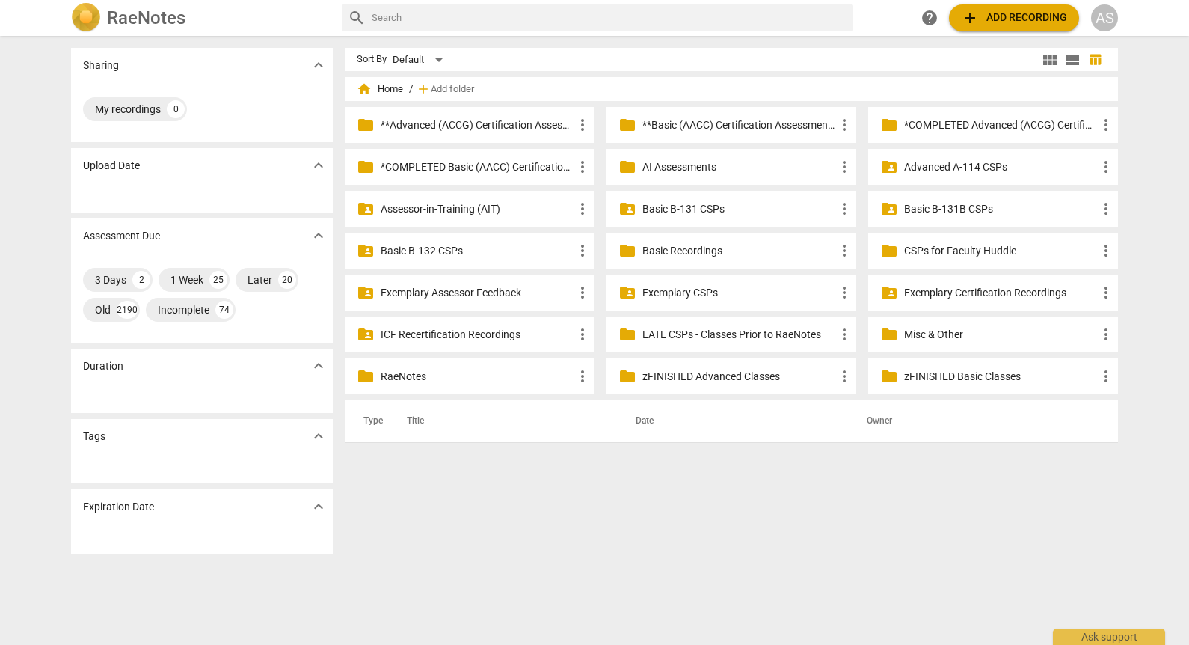
click at [737, 206] on p "Basic B-131 CSPs" at bounding box center [739, 209] width 193 height 16
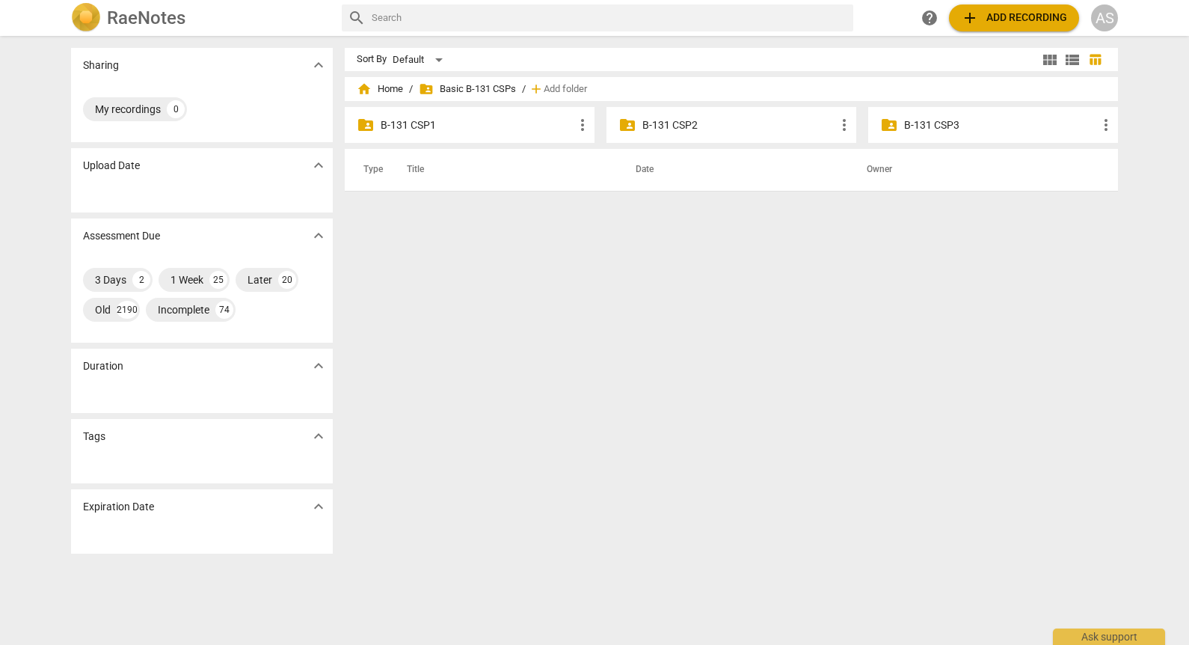
click at [1005, 117] on p "B-131 CSP3" at bounding box center [1000, 125] width 193 height 16
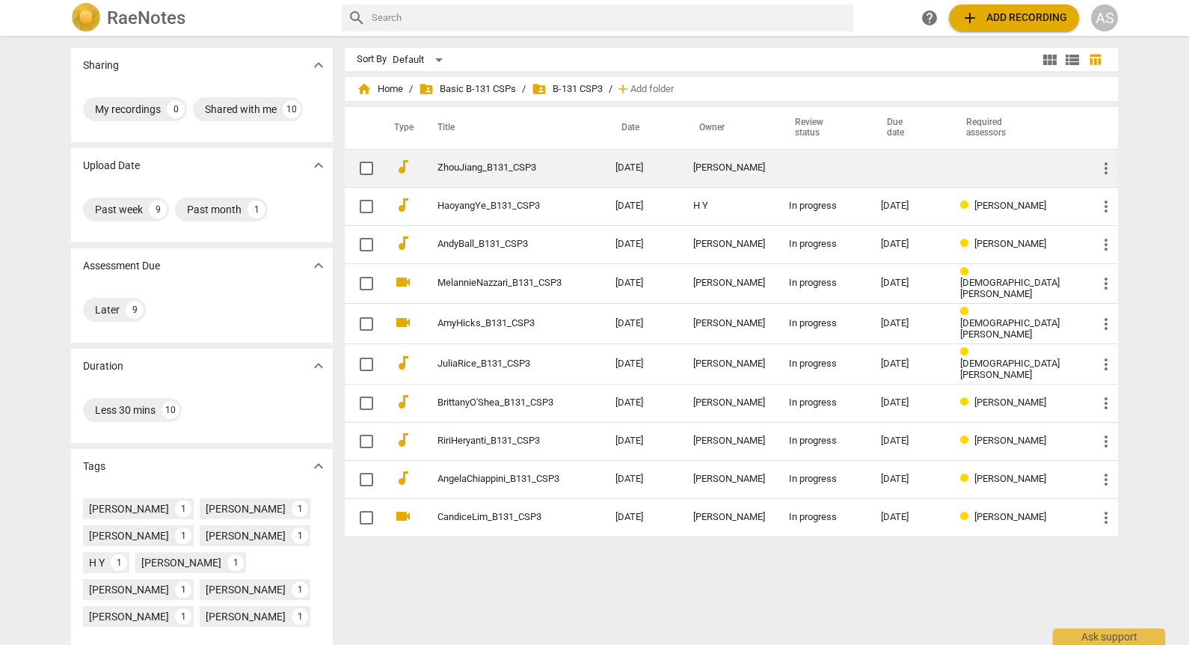
click at [841, 156] on td at bounding box center [823, 168] width 92 height 38
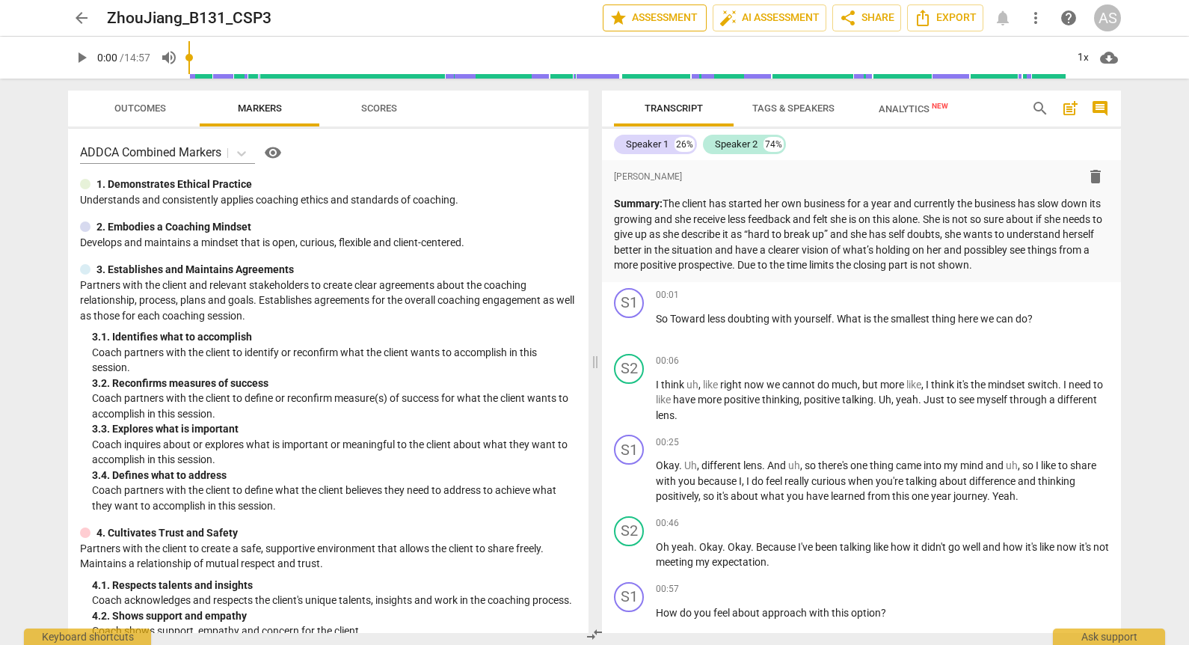
click at [640, 20] on span "star Assessment" at bounding box center [655, 18] width 91 height 18
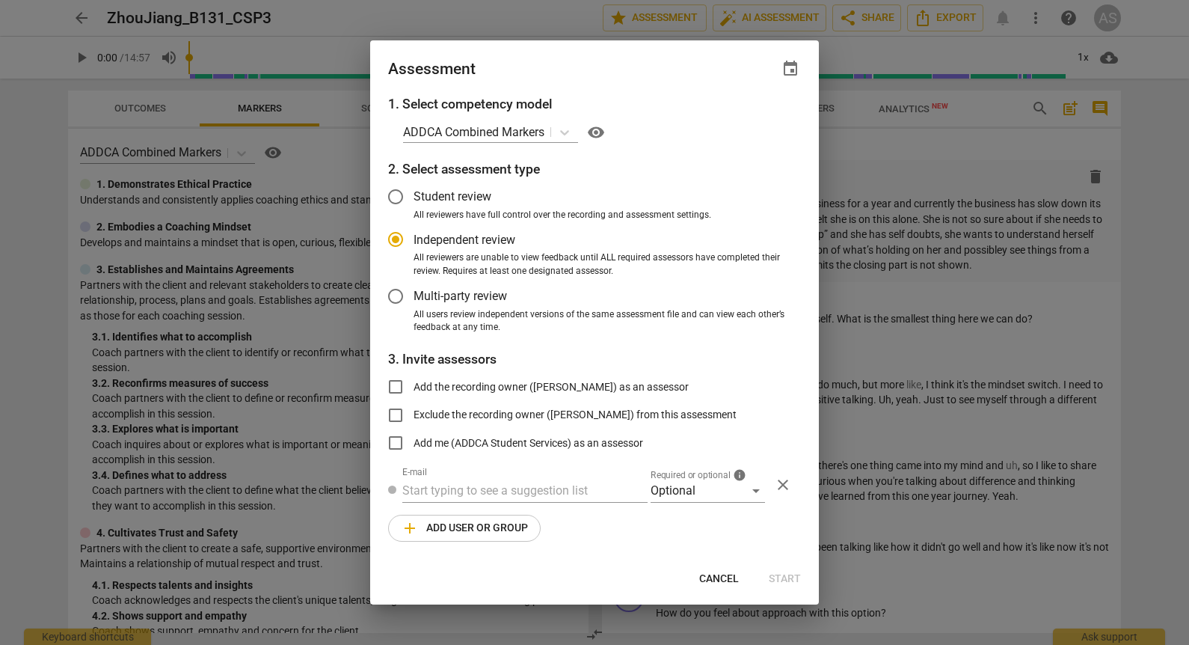
radio input "false"
click at [785, 69] on span "event" at bounding box center [791, 69] width 18 height 18
click at [748, 122] on input "date" at bounding box center [701, 120] width 105 height 22
type input "[DATE]"
click at [632, 70] on div at bounding box center [594, 322] width 1189 height 645
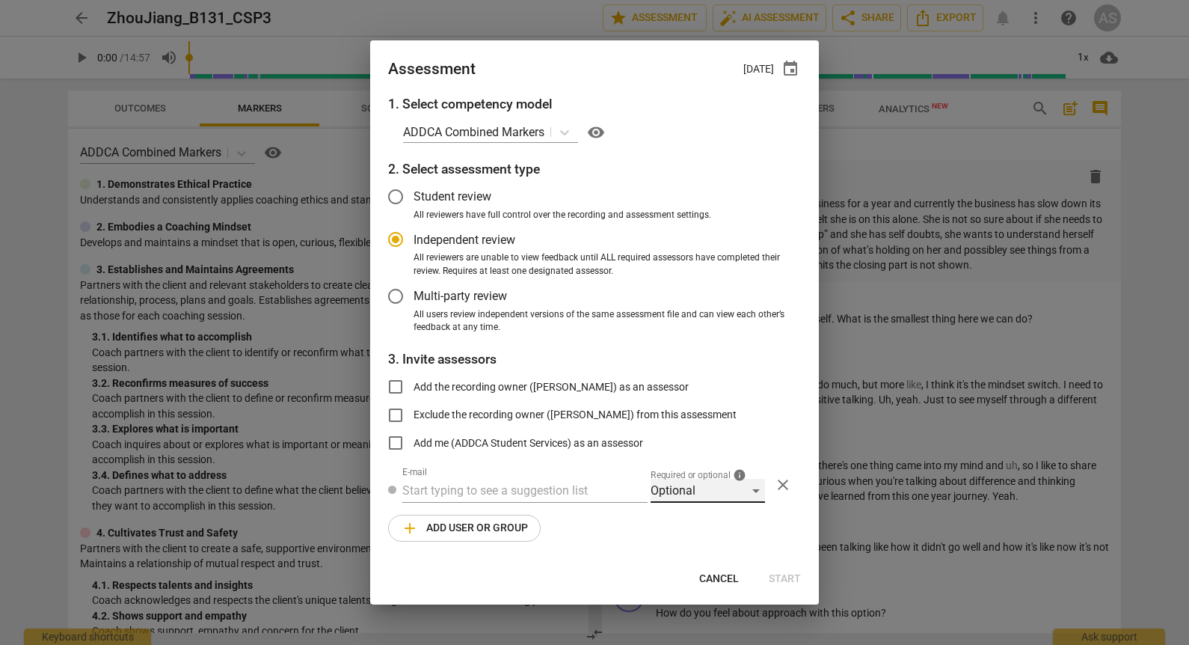
click at [692, 491] on div "Optional" at bounding box center [708, 491] width 114 height 24
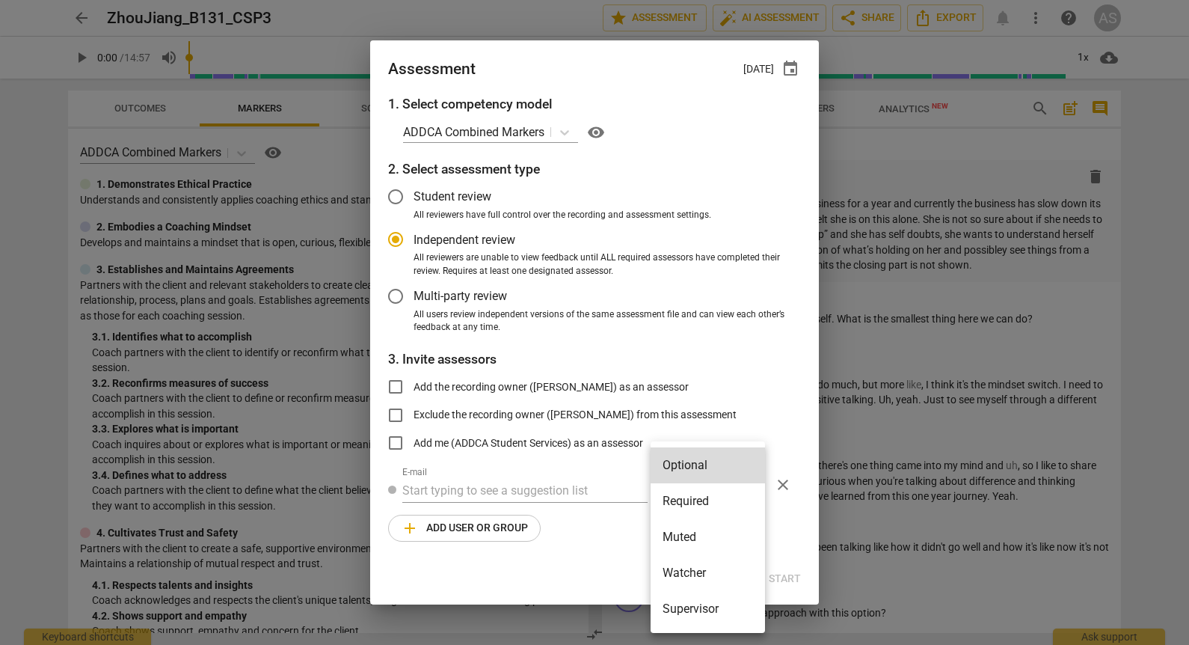
click at [693, 496] on li "Required" at bounding box center [708, 501] width 114 height 36
radio input "false"
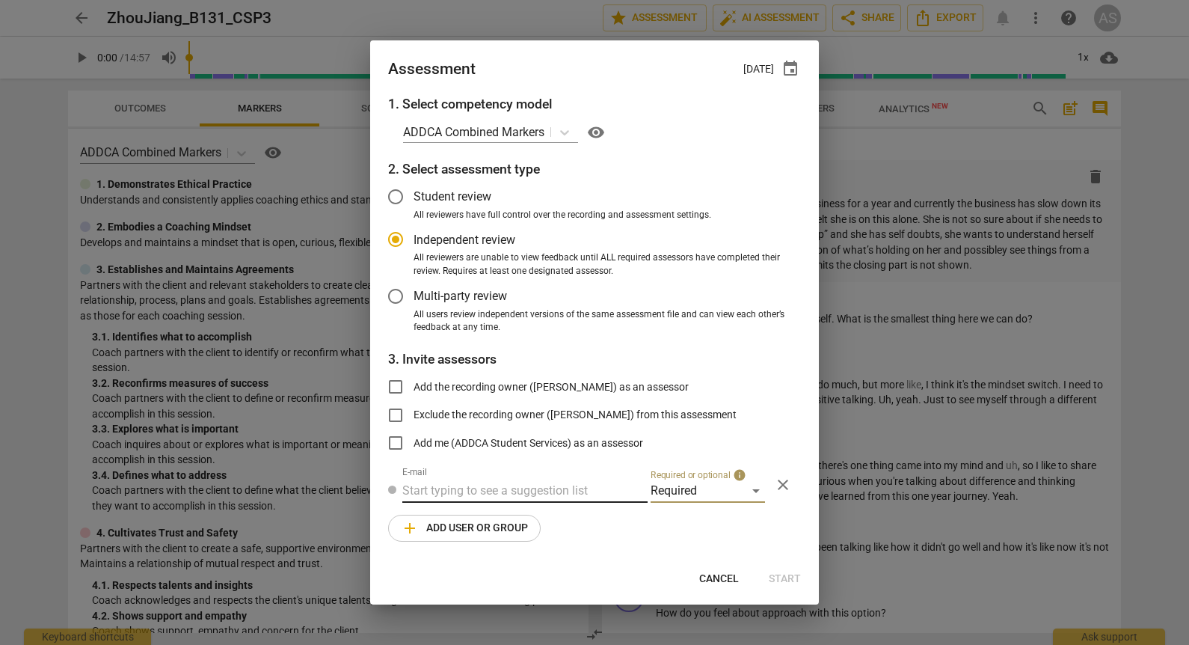
click at [522, 483] on input "text" at bounding box center [524, 491] width 245 height 24
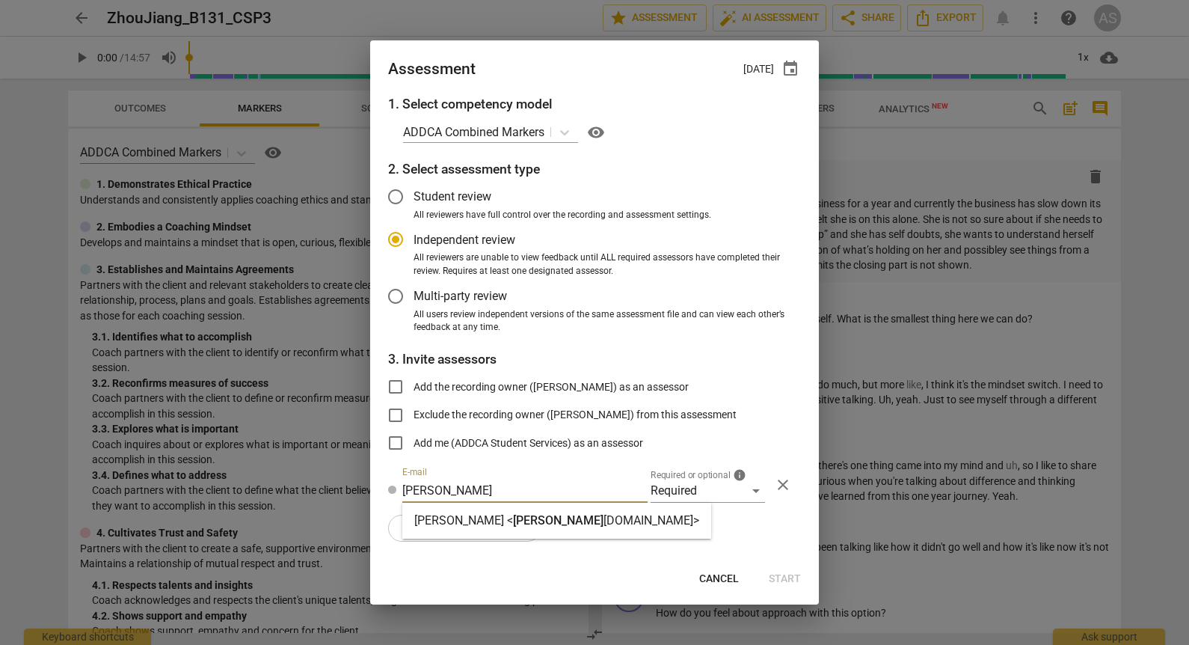
type input "[PERSON_NAME]"
click at [528, 518] on span "[PERSON_NAME]" at bounding box center [558, 520] width 91 height 14
radio input "false"
type input "[PERSON_NAME] <[PERSON_NAME][EMAIL_ADDRESS][DOMAIN_NAME]>"
click at [504, 519] on span "add Add user or group" at bounding box center [464, 528] width 127 height 18
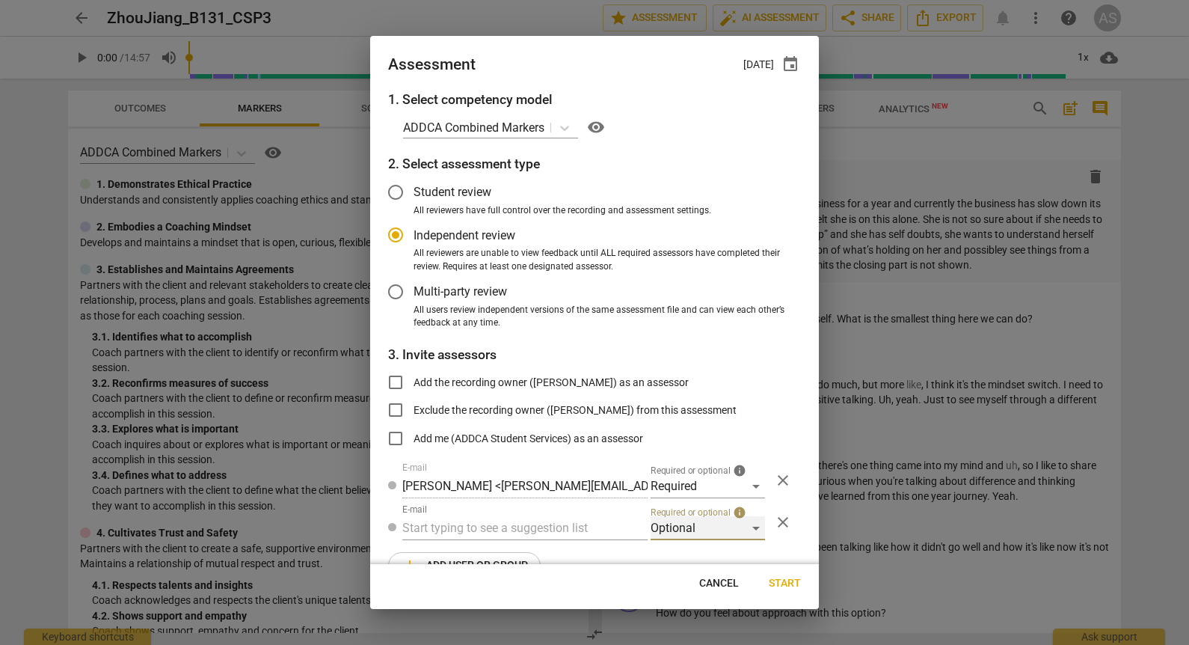
click at [697, 536] on div "Optional" at bounding box center [708, 528] width 114 height 24
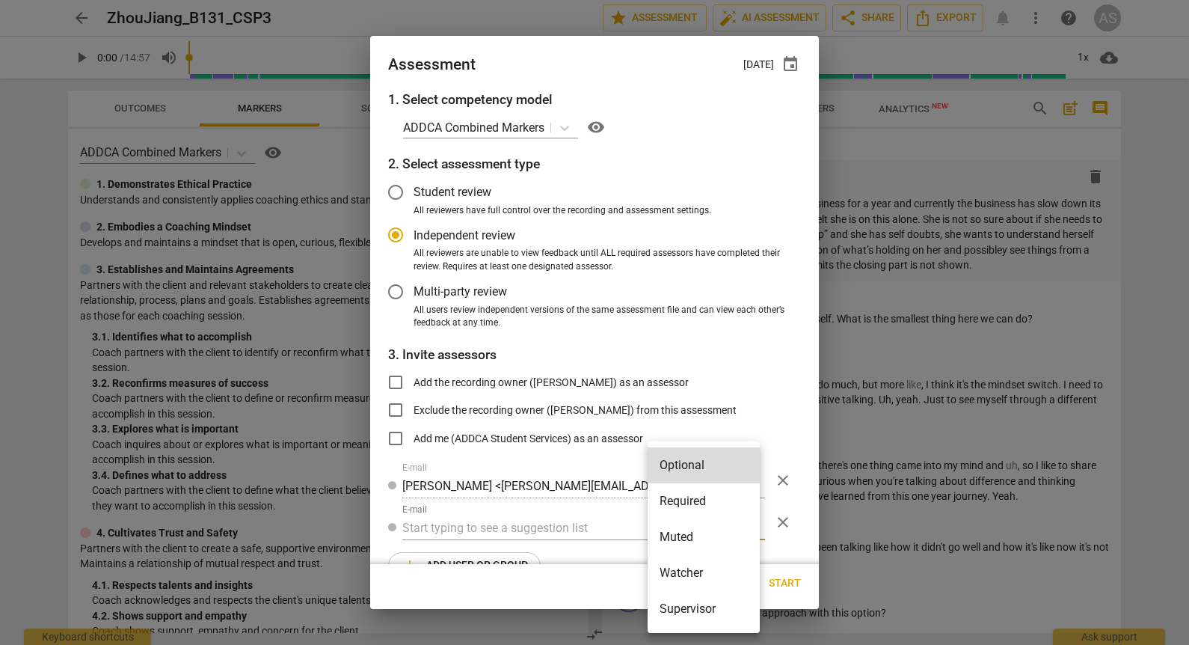
click at [697, 536] on li "Muted" at bounding box center [704, 537] width 112 height 36
radio input "false"
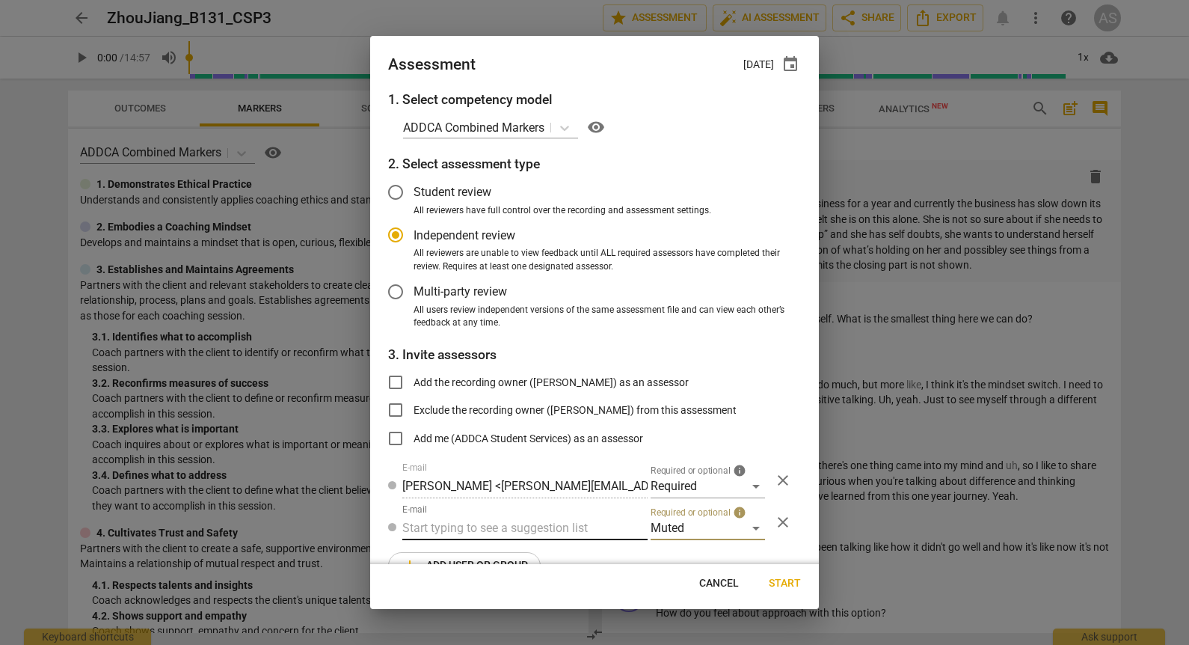
click at [504, 524] on input "text" at bounding box center [524, 528] width 245 height 24
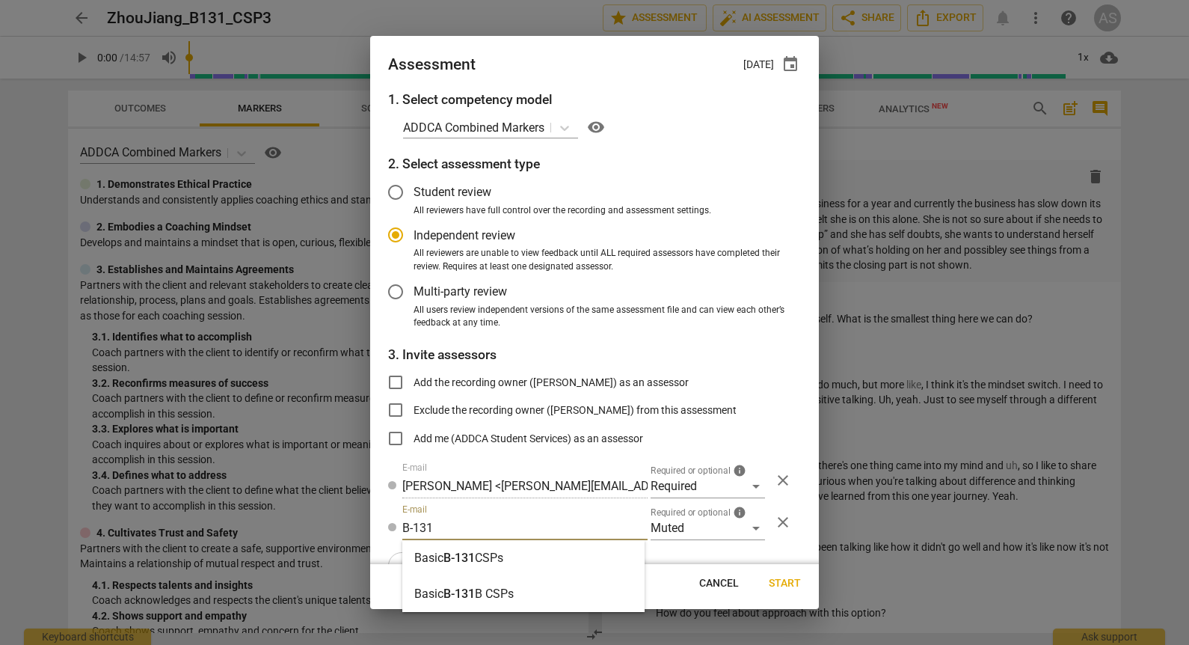
type input "B-131"
click at [498, 554] on strong "CSPs" at bounding box center [489, 558] width 28 height 14
radio input "false"
type input "Basic B-131 CSPs"
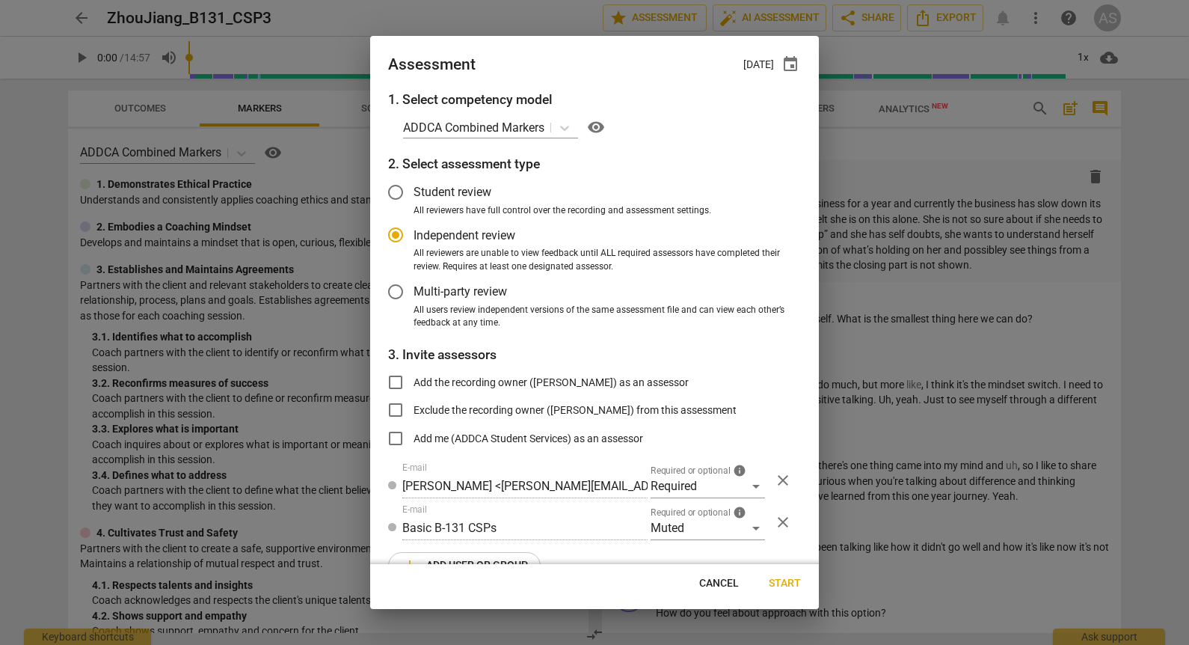
click at [785, 575] on button "Start" at bounding box center [785, 583] width 56 height 27
radio input "false"
type input "[PERSON_NAME] <[EMAIL_ADDRESS][DOMAIN_NAME]>"
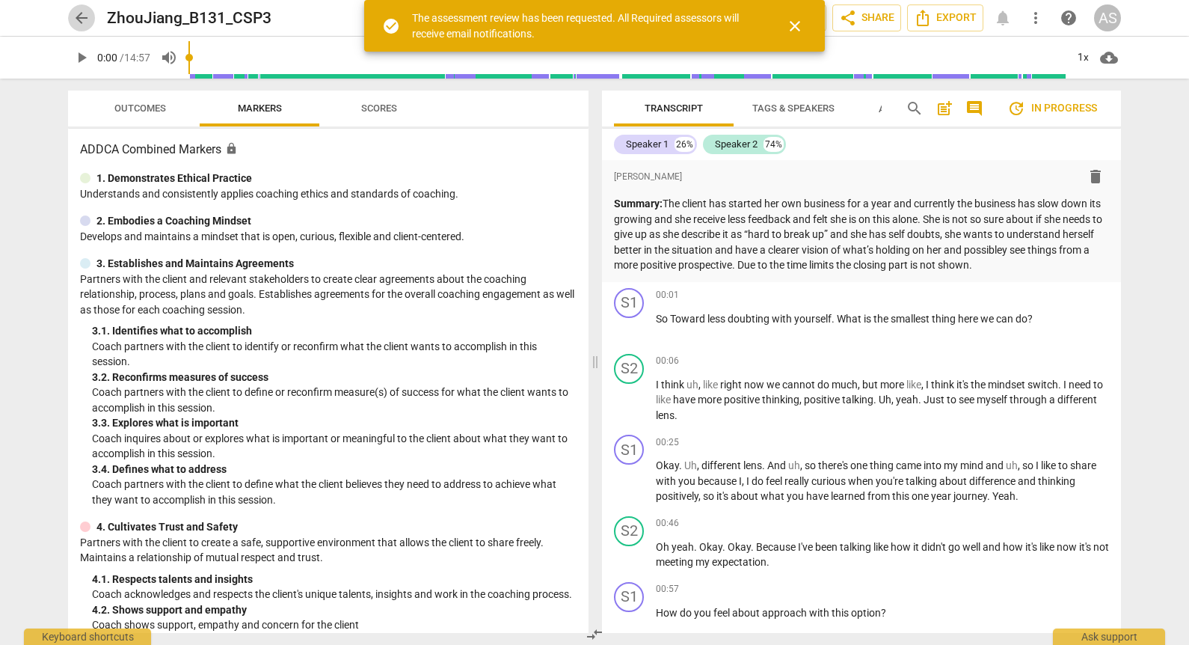
click at [78, 13] on span "arrow_back" at bounding box center [82, 18] width 18 height 18
